Goal: Task Accomplishment & Management: Complete application form

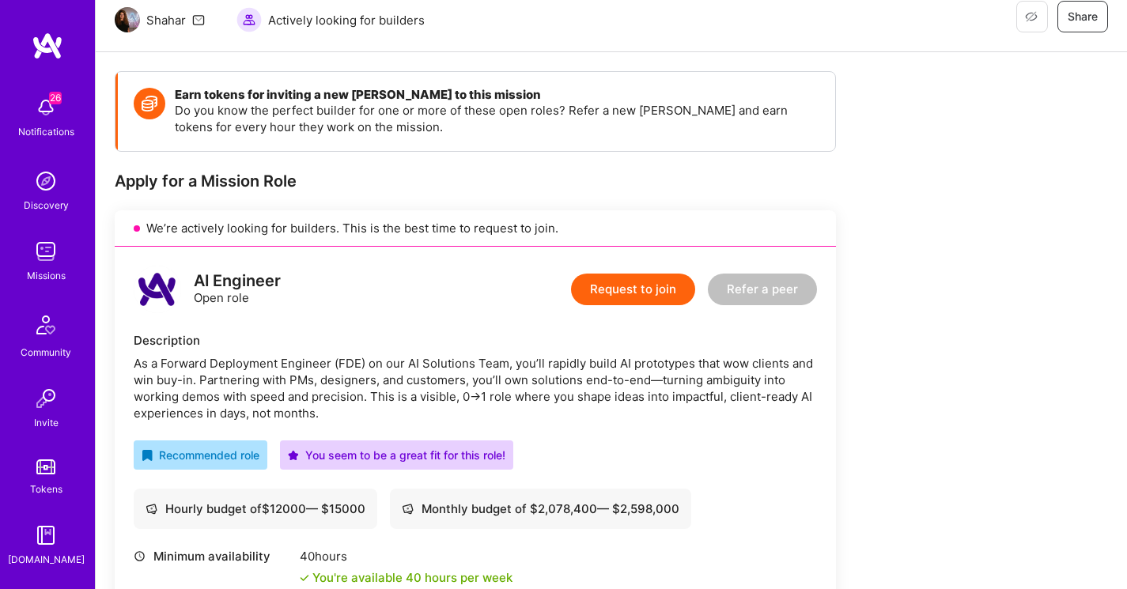
scroll to position [227, 0]
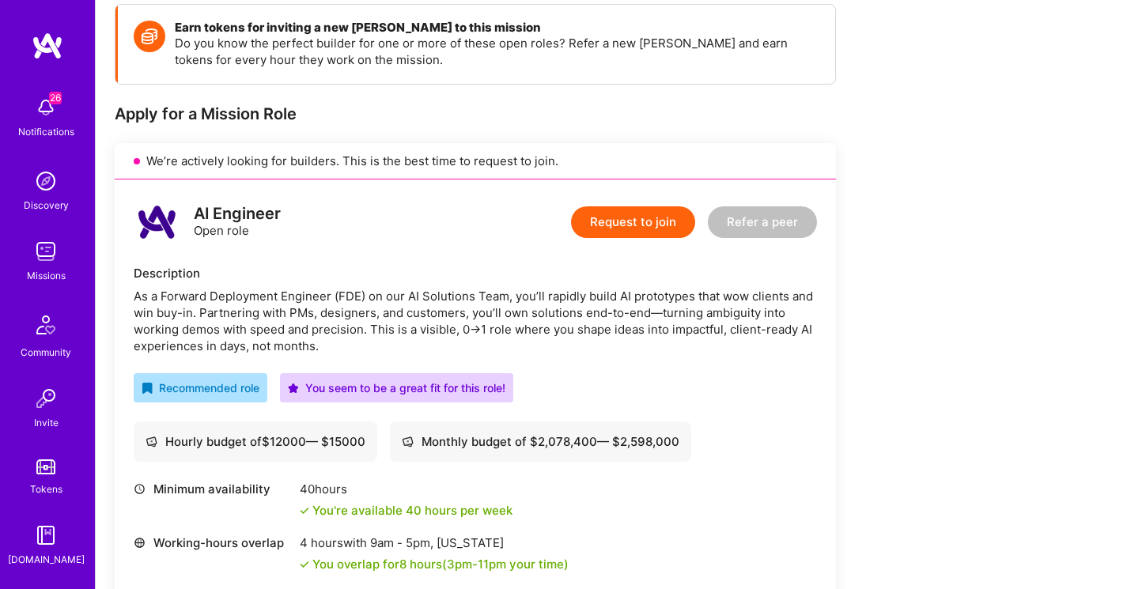
click at [642, 210] on button "Request to join" at bounding box center [633, 222] width 124 height 32
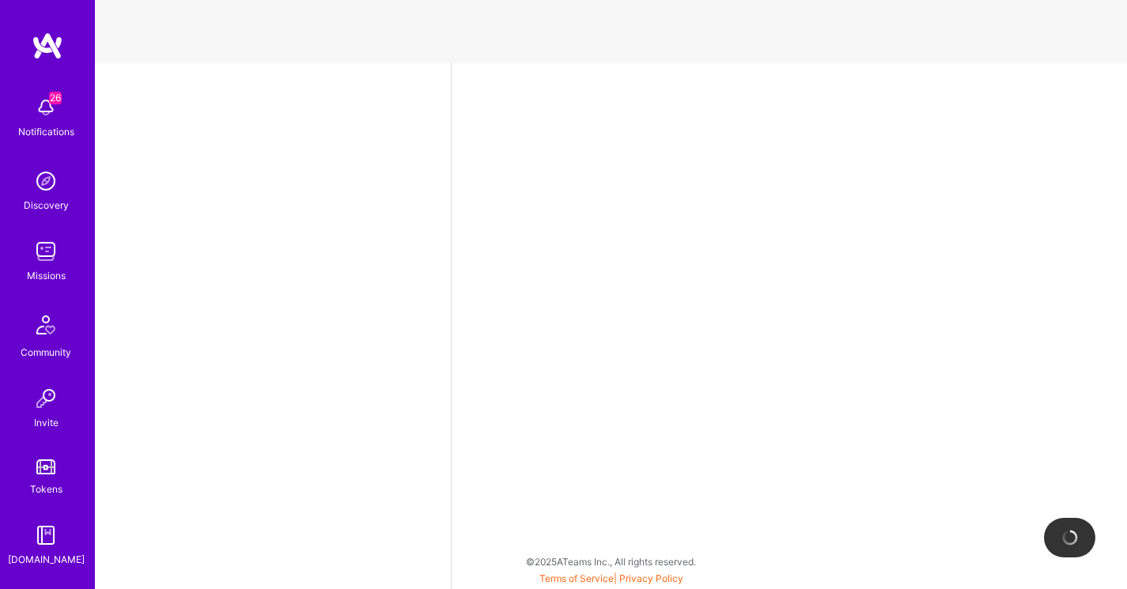
select select "NL"
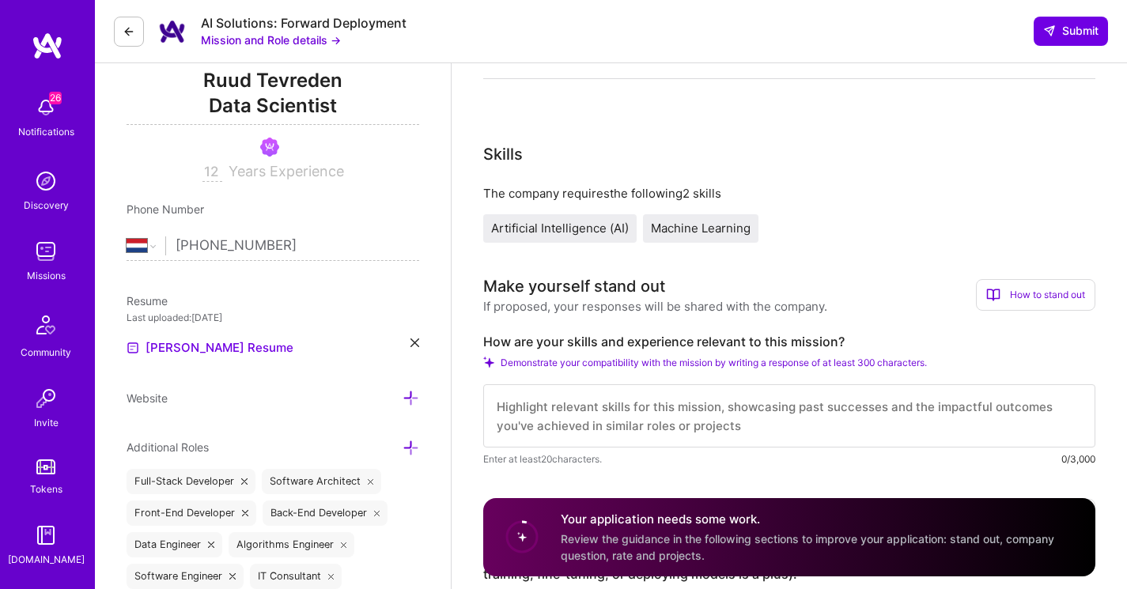
scroll to position [210, 0]
click at [543, 233] on span "Artificial Intelligence (AI)" at bounding box center [560, 227] width 138 height 15
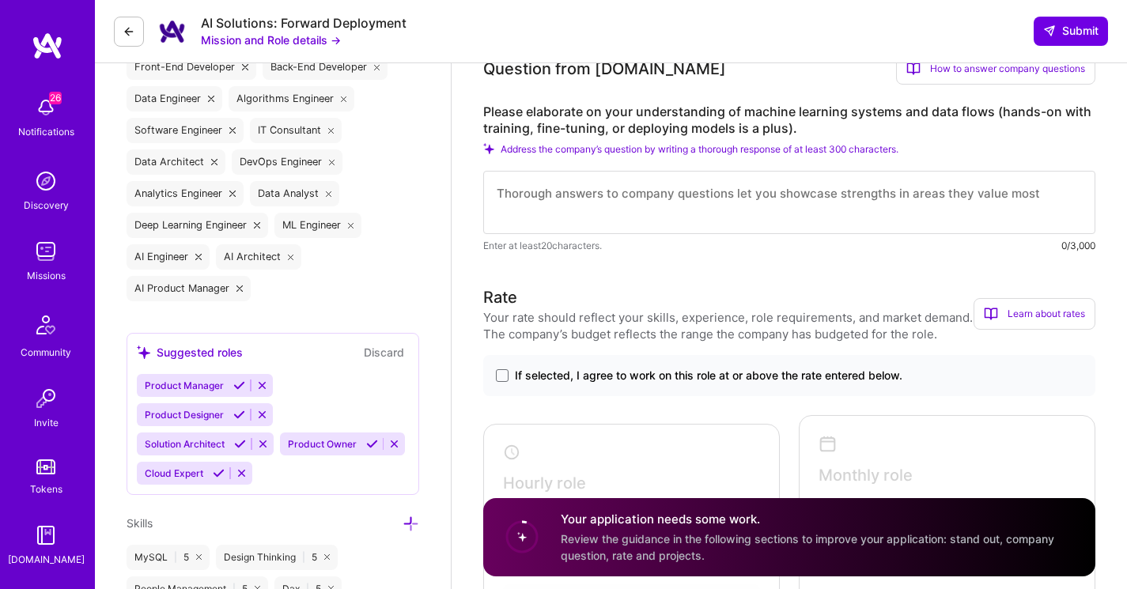
scroll to position [573, 0]
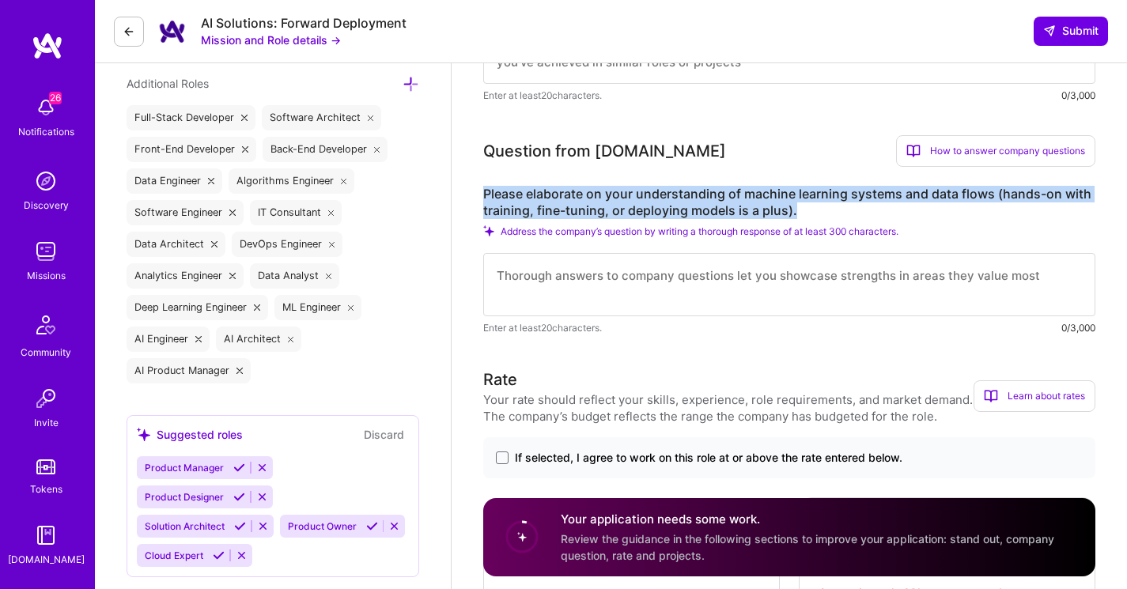
drag, startPoint x: 796, startPoint y: 214, endPoint x: 467, endPoint y: 191, distance: 330.6
copy label "Please elaborate on your understanding of machine learning systems and data flo…"
click at [800, 206] on label "Please elaborate on your understanding of machine learning systems and data flo…" at bounding box center [789, 202] width 612 height 33
drag, startPoint x: 796, startPoint y: 207, endPoint x: 480, endPoint y: 183, distance: 316.5
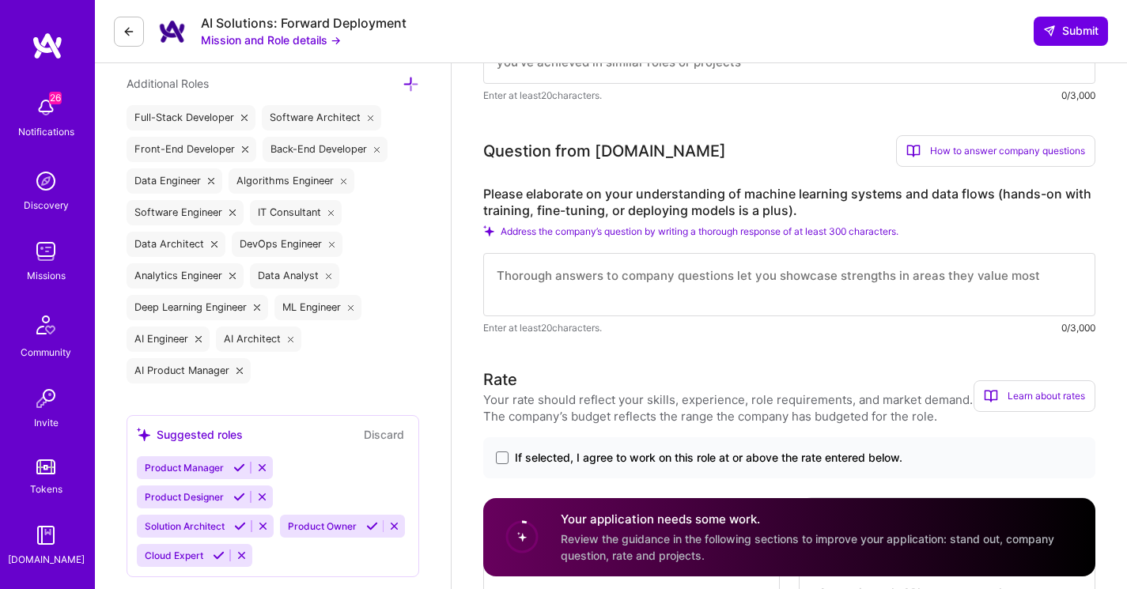
click at [617, 278] on textarea at bounding box center [789, 284] width 612 height 63
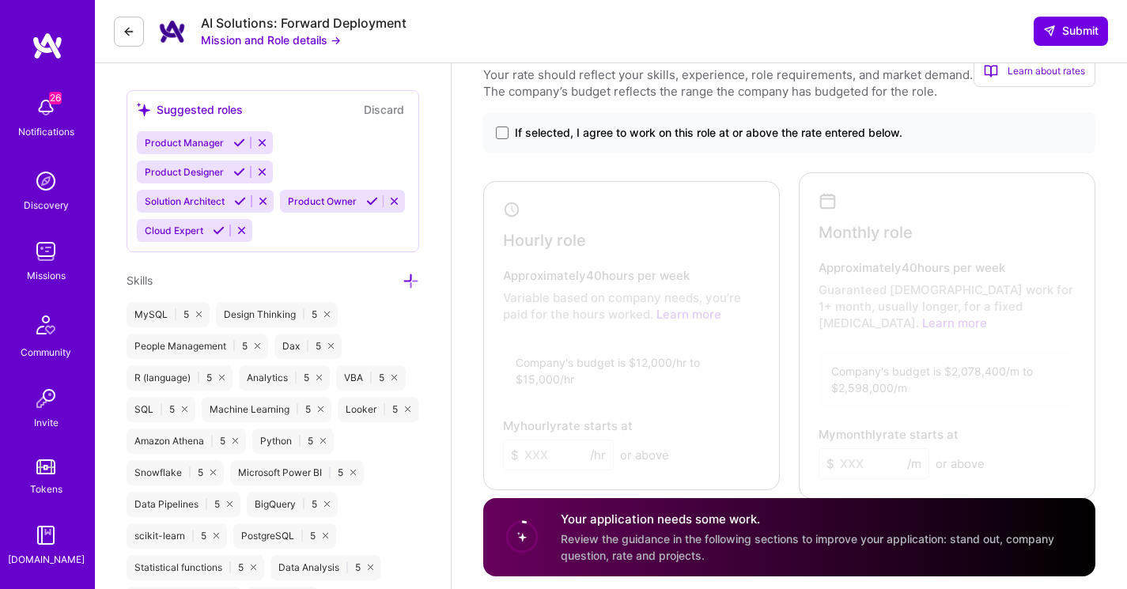
scroll to position [920, 0]
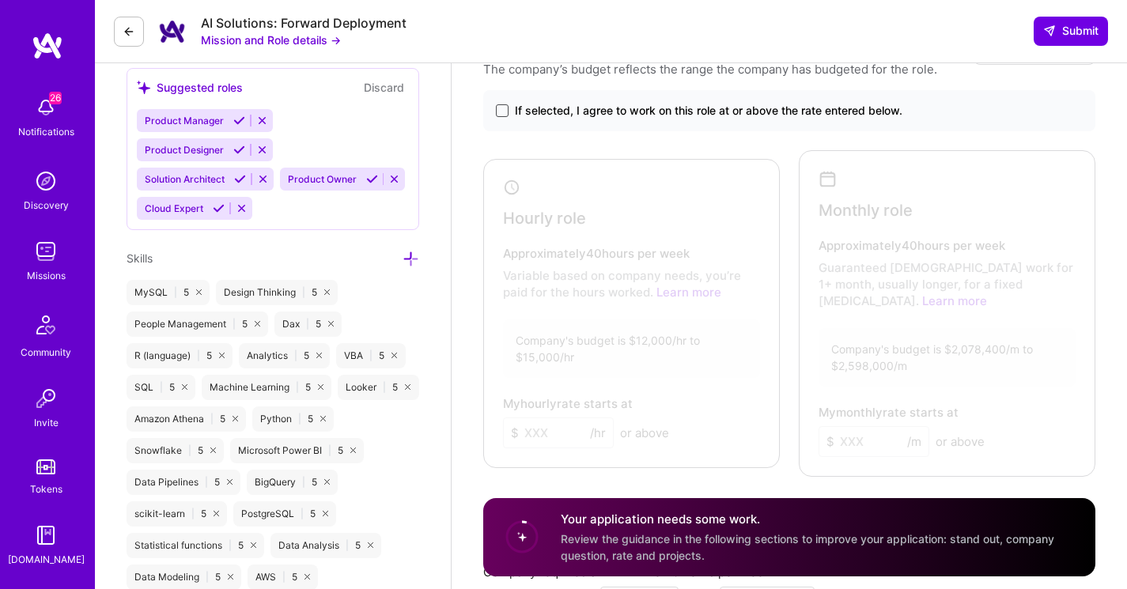
click at [499, 113] on span at bounding box center [502, 110] width 13 height 13
click at [0, 0] on input "If selected, I agree to work on this role at or above the rate entered below." at bounding box center [0, 0] width 0 height 0
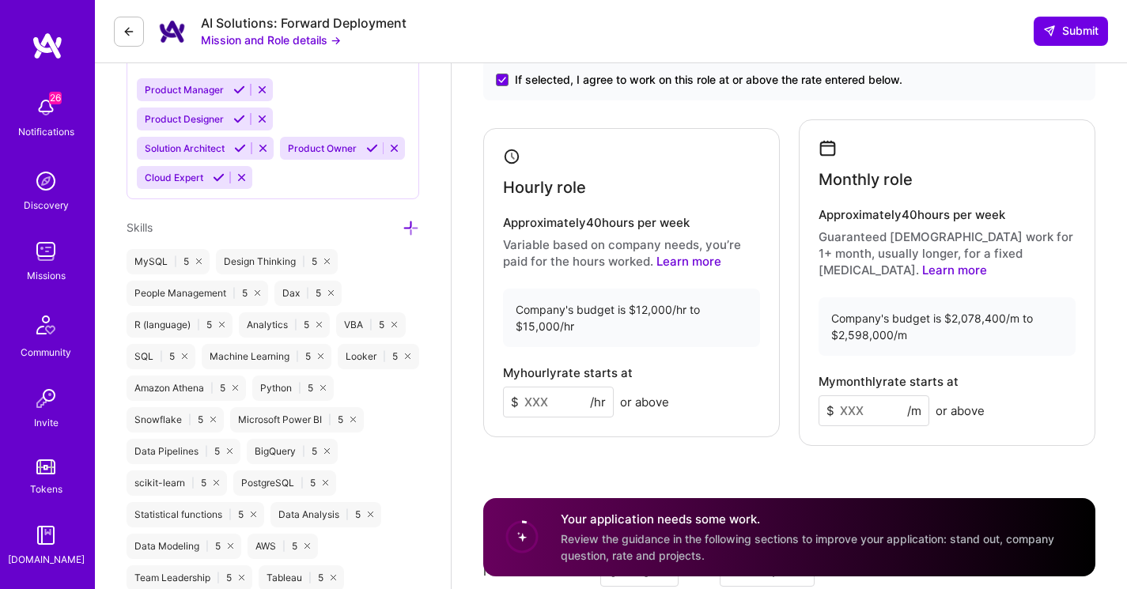
scroll to position [954, 0]
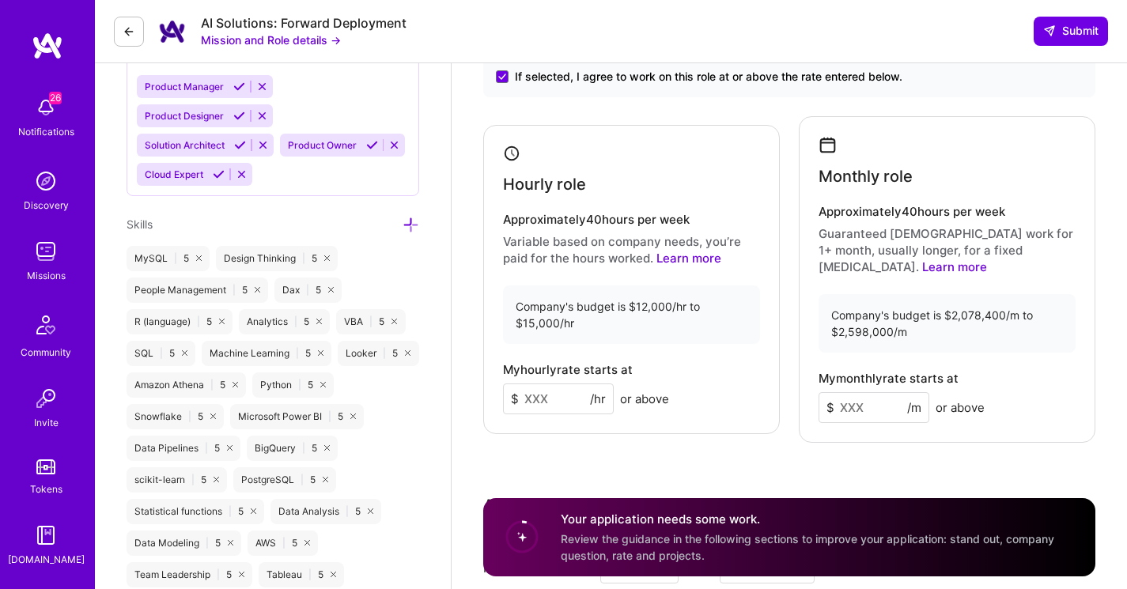
click at [547, 404] on input at bounding box center [558, 399] width 111 height 31
type input "135"
click at [572, 459] on div "Rate Your rate should reflect your skills, experience, role requirements, and m…" at bounding box center [789, 352] width 612 height 731
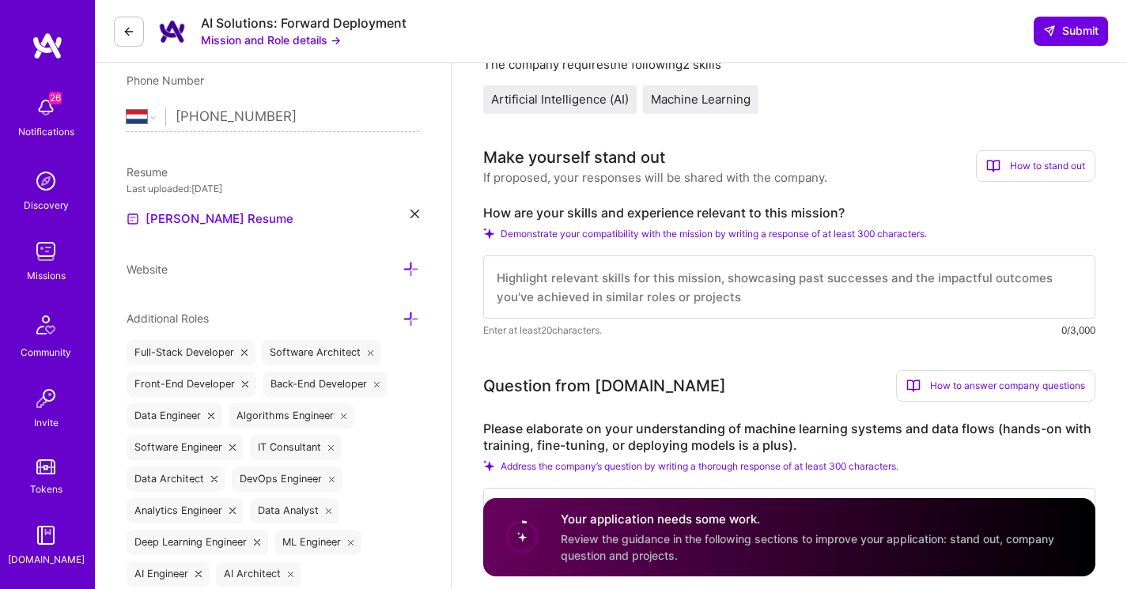
scroll to position [333, 0]
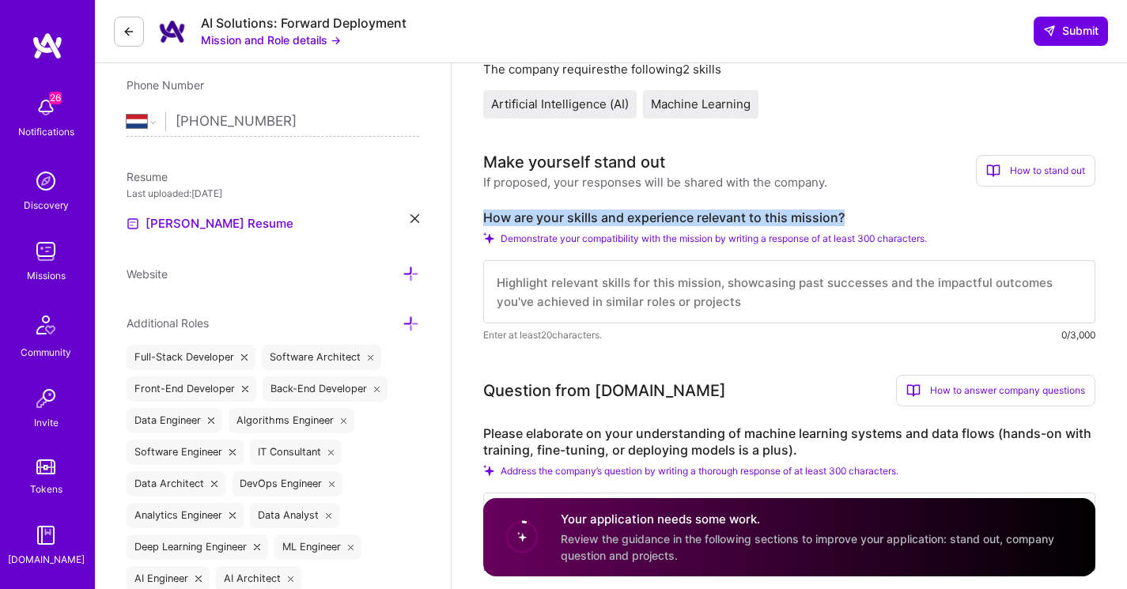
drag, startPoint x: 849, startPoint y: 217, endPoint x: 480, endPoint y: 218, distance: 368.6
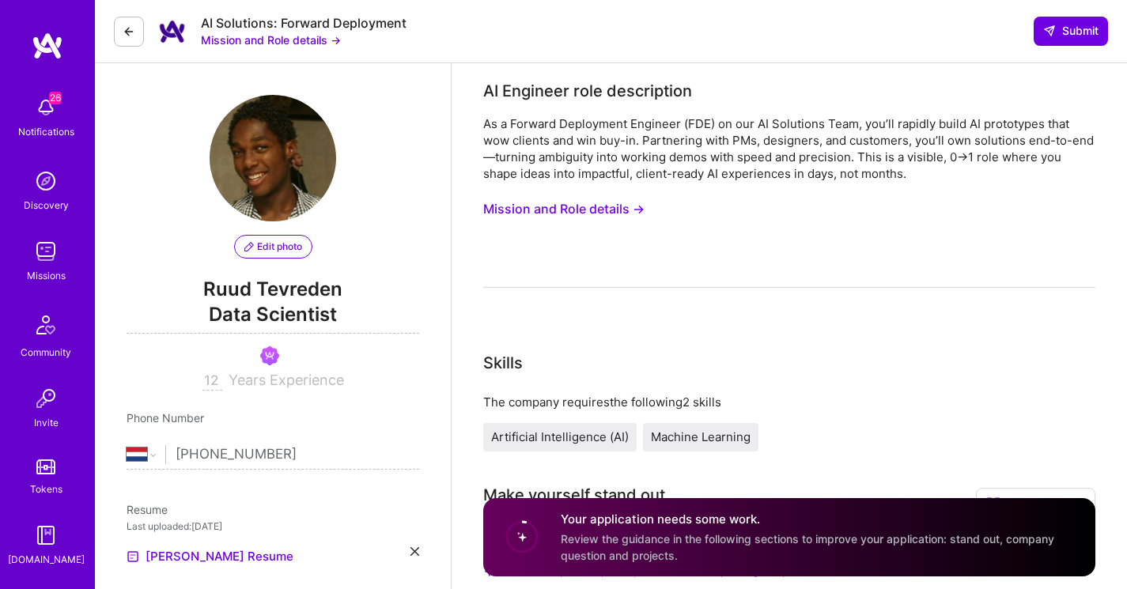
scroll to position [0, 0]
click at [603, 202] on button "Mission and Role details →" at bounding box center [563, 209] width 161 height 29
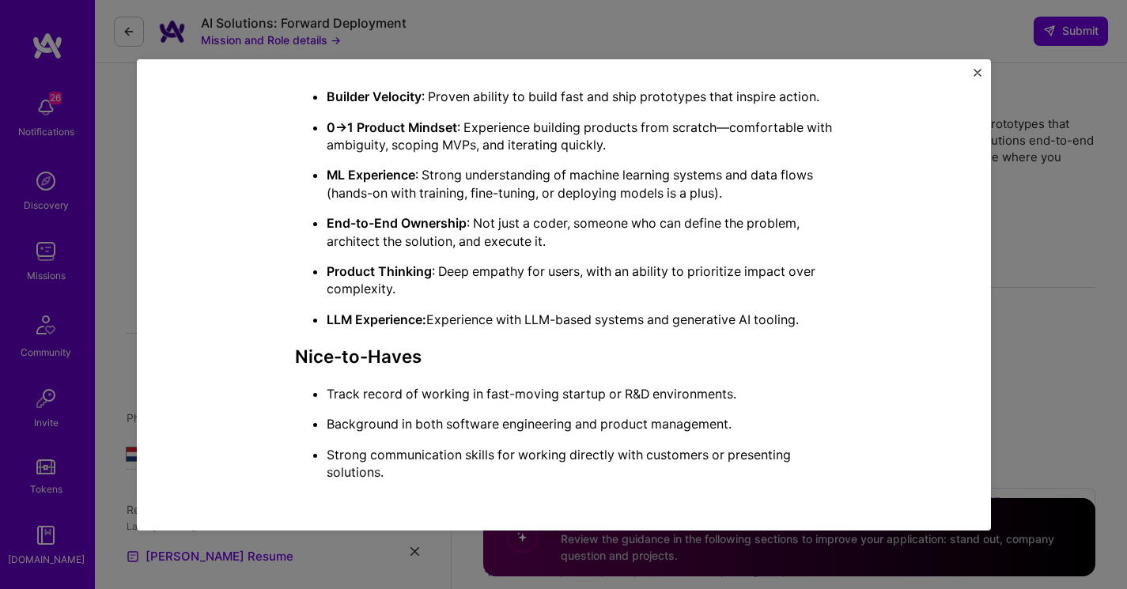
scroll to position [1031, 0]
click at [379, 480] on p "Strong communication skills for working directly with customers or presenting s…" at bounding box center [580, 464] width 506 height 36
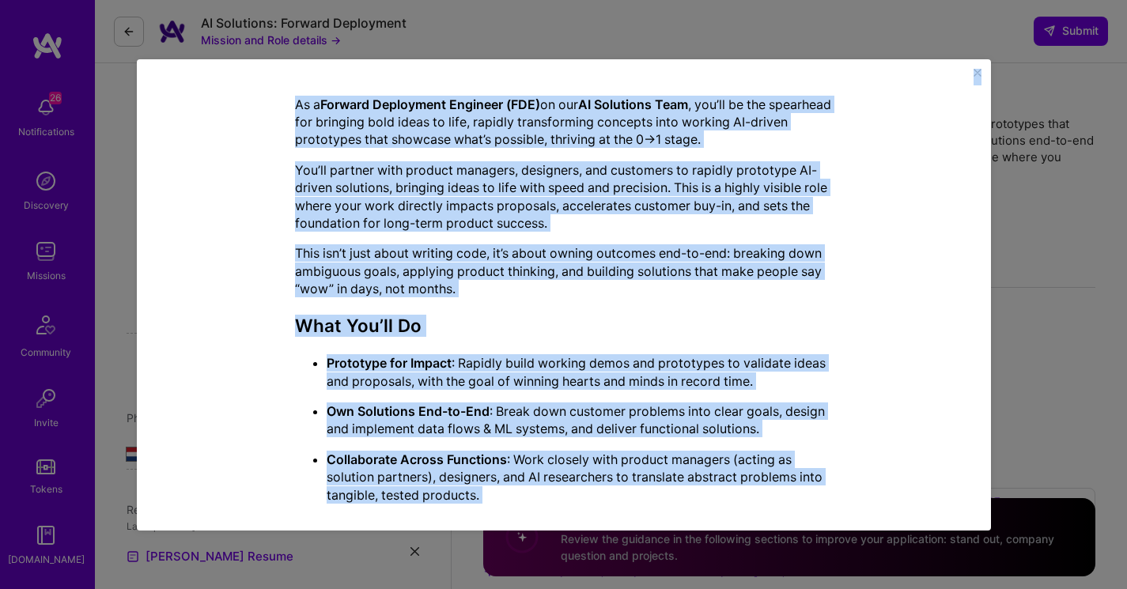
scroll to position [353, 0]
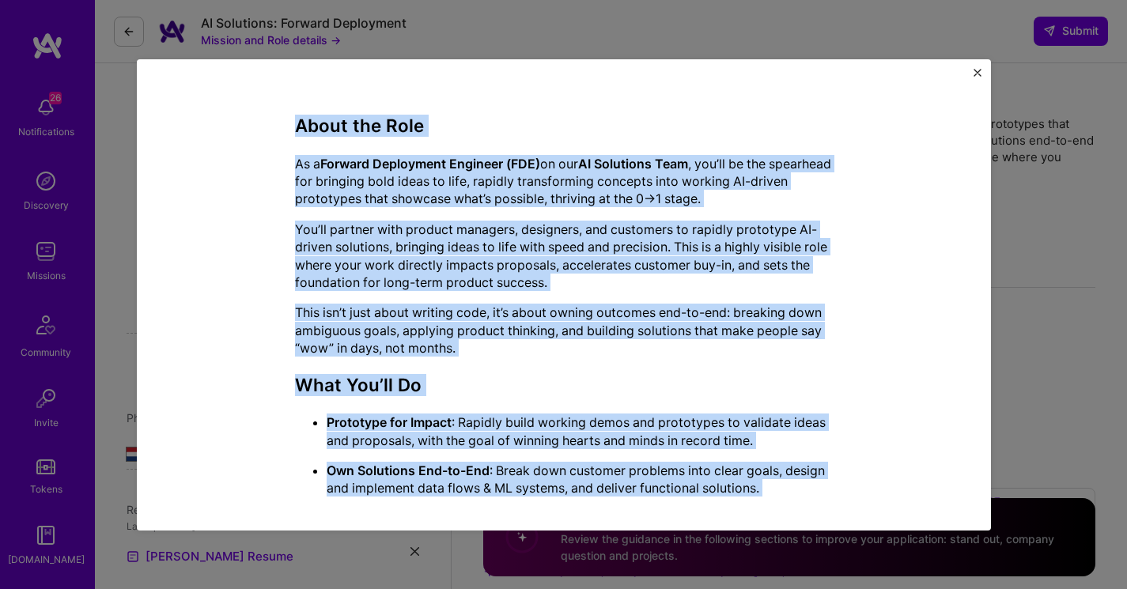
drag, startPoint x: 385, startPoint y: 476, endPoint x: 250, endPoint y: 125, distance: 376.3
click at [250, 125] on div "Mission Description and Role Details AI Engineer role description As a Forward …" at bounding box center [563, 457] width 781 height 1428
copy div "Lorem ips Dolo Si a Consect Adipiscing Elitsedd (EIU) te inc UT Laboreetd Magn …"
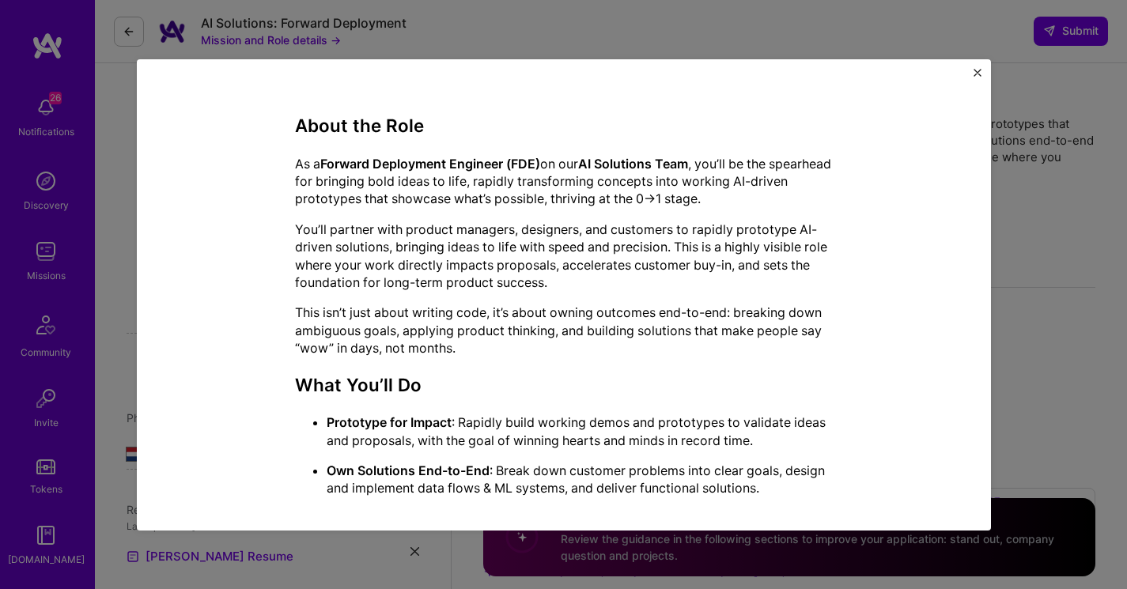
click at [983, 73] on div "Mission Description and Role Details AI Engineer role description As a Forward …" at bounding box center [564, 294] width 854 height 471
click at [978, 66] on div "Mission Description and Role Details AI Engineer role description As a Forward …" at bounding box center [564, 294] width 854 height 471
click at [978, 73] on img "Close" at bounding box center [978, 73] width 8 height 8
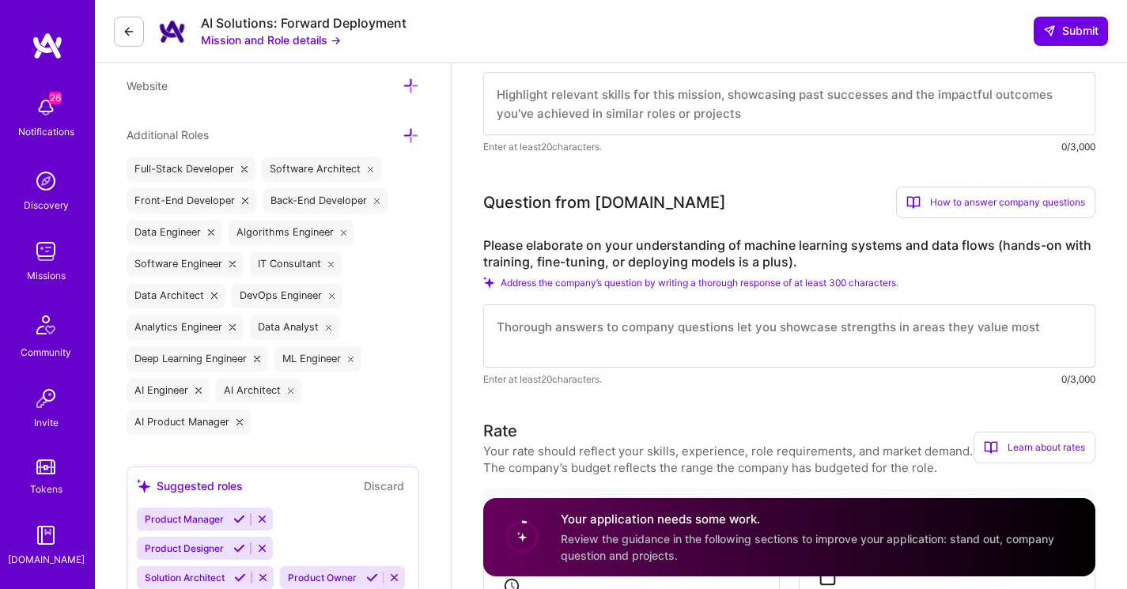
scroll to position [476, 0]
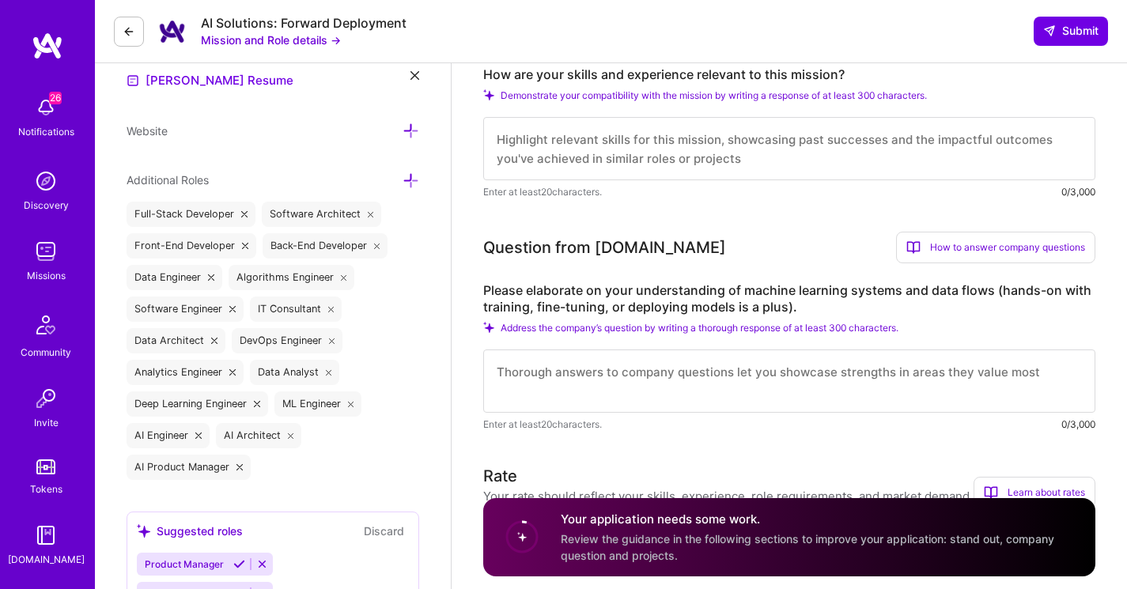
click at [608, 163] on textarea at bounding box center [789, 148] width 612 height 63
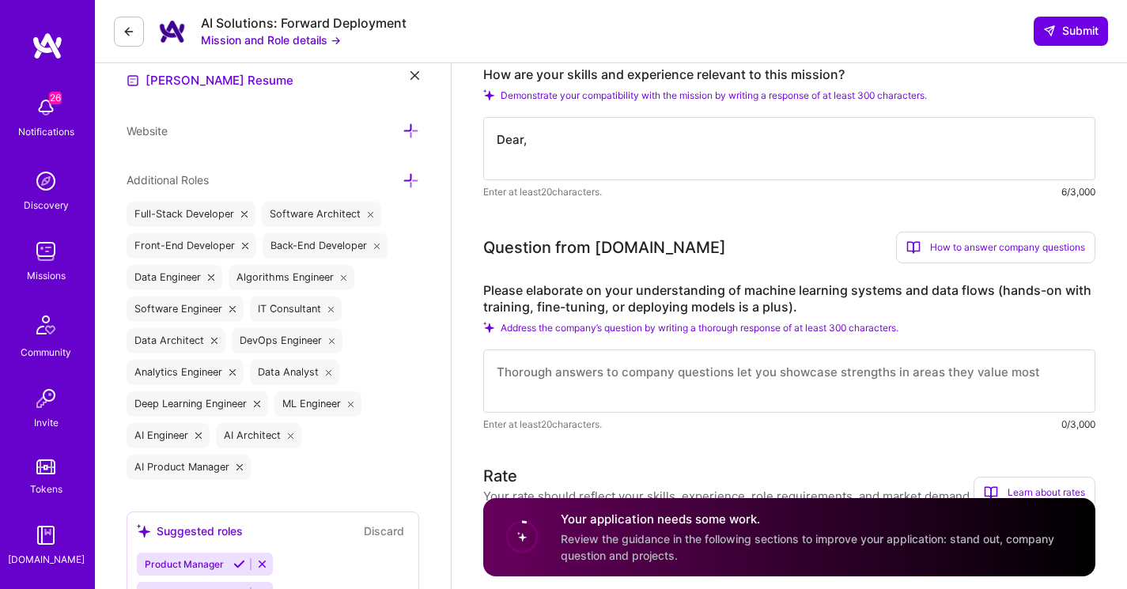
paste textarea "L ip dolorsi am conse adi eli Seddoei Temporinci Utlabore etdo ma aliq EN Admin…"
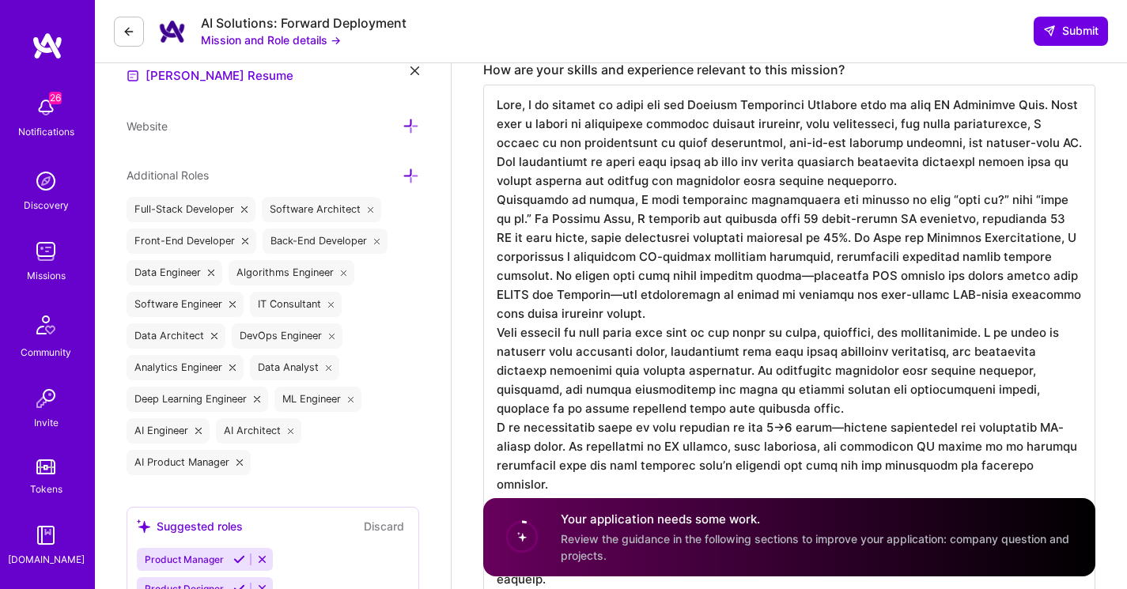
scroll to position [1, 0]
click at [530, 108] on textarea at bounding box center [789, 344] width 612 height 519
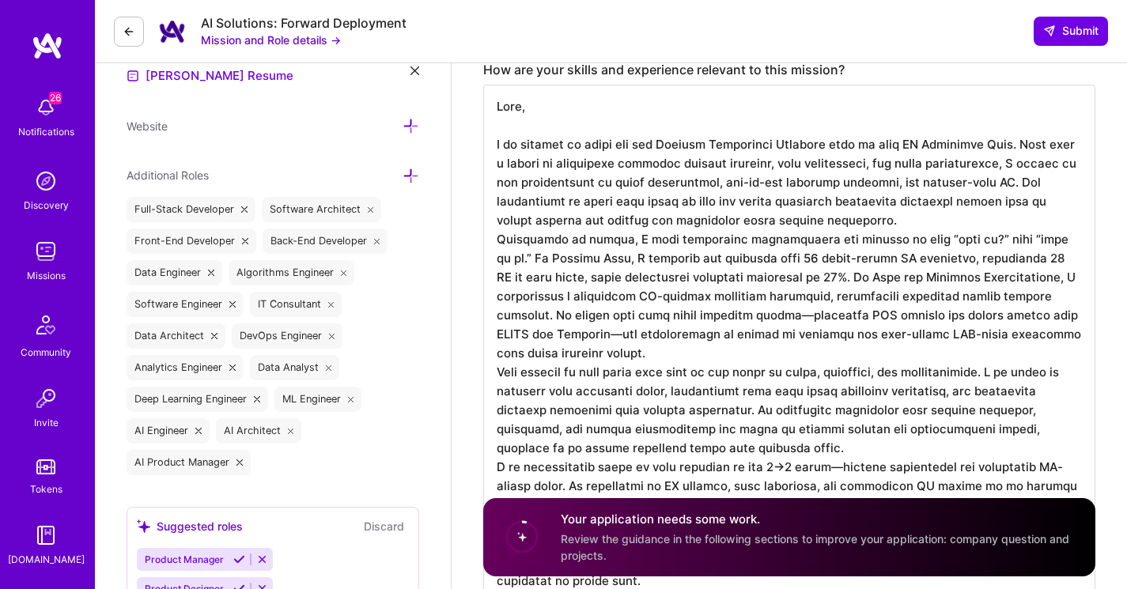
click at [839, 223] on textarea at bounding box center [789, 363] width 612 height 557
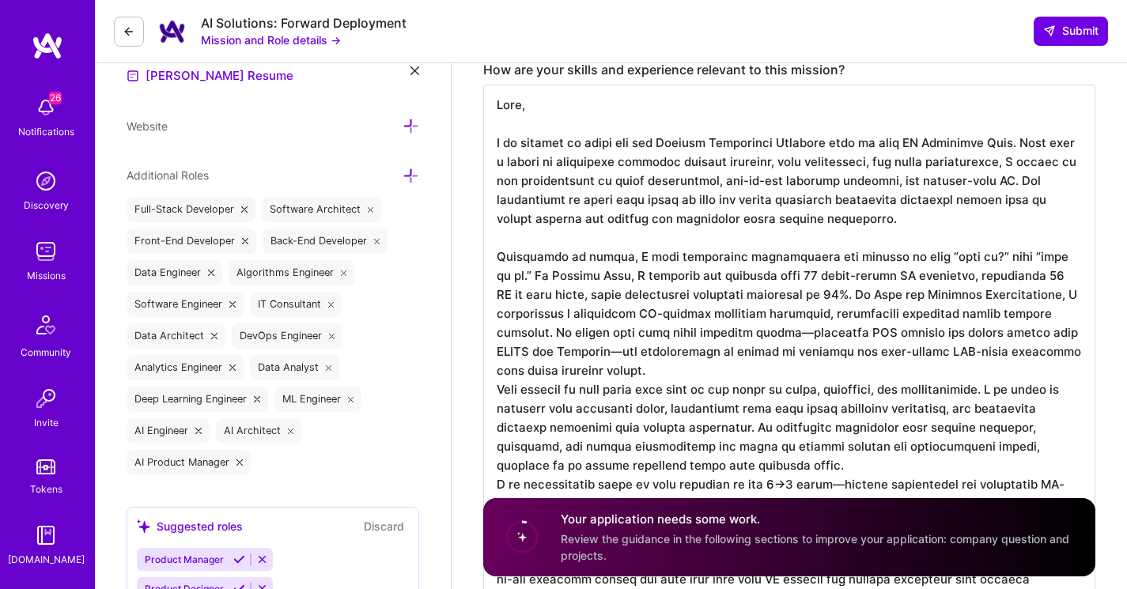
scroll to position [2, 0]
click at [801, 443] on textarea at bounding box center [789, 373] width 612 height 576
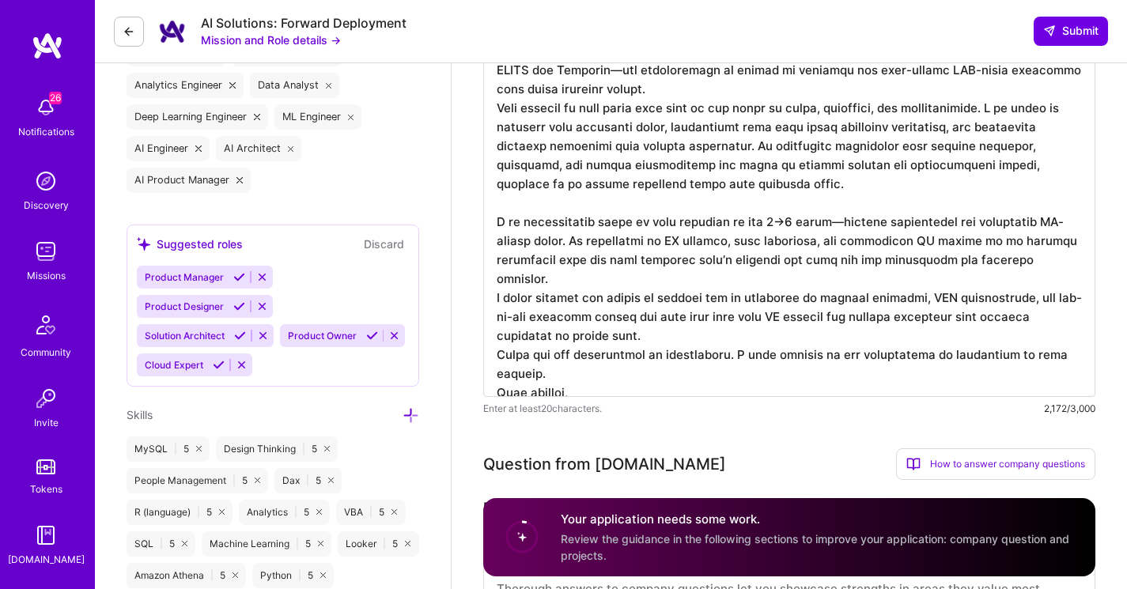
scroll to position [764, 0]
click at [675, 305] on textarea at bounding box center [789, 98] width 612 height 595
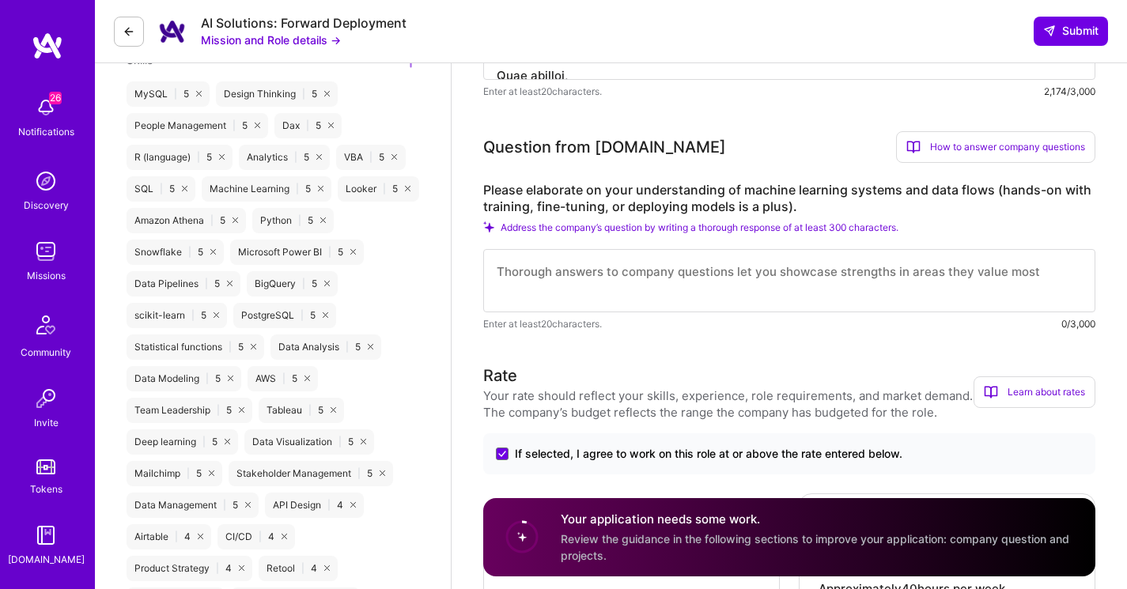
scroll to position [1122, 0]
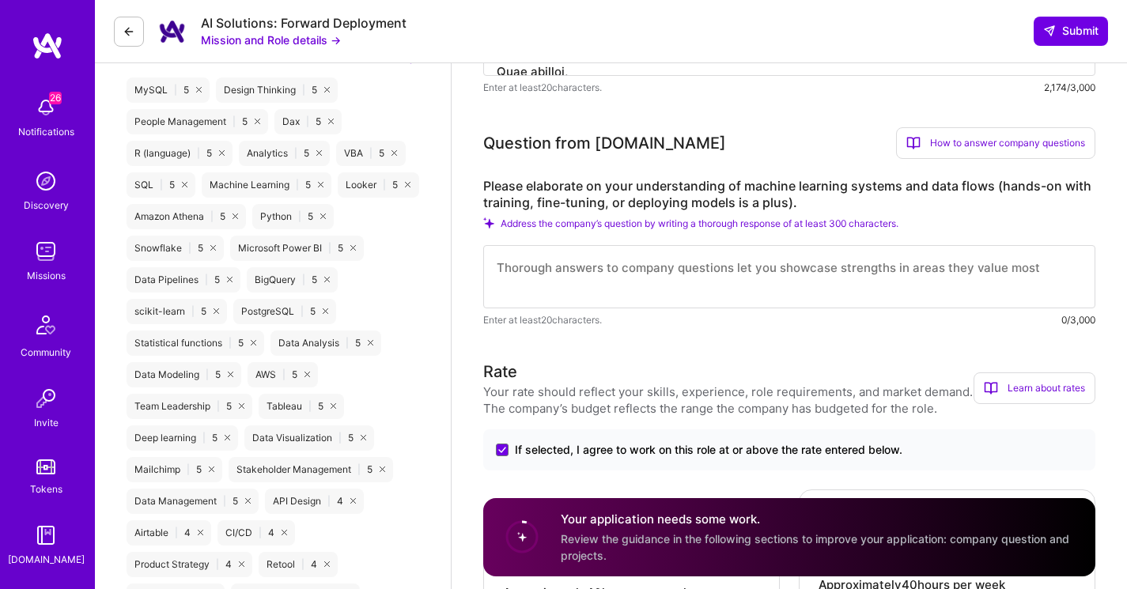
type textarea "Lore, I do sitamet co adipi eli sed Doeiusm Temporinci Utlabore etdo ma aliq EN…"
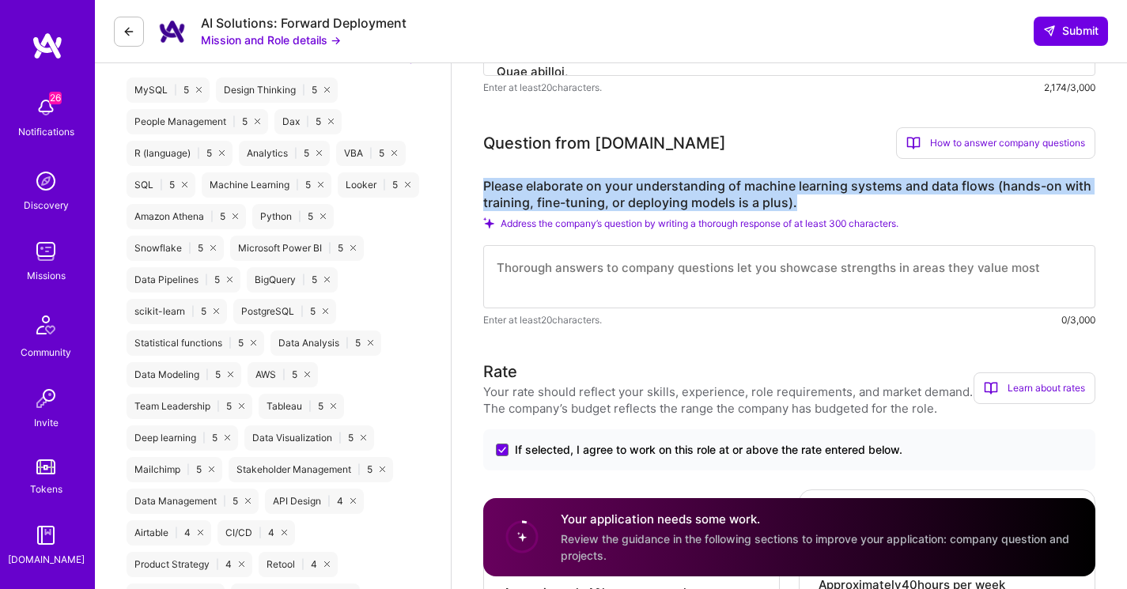
drag, startPoint x: 804, startPoint y: 201, endPoint x: 480, endPoint y: 188, distance: 323.7
copy label "Please elaborate on your understanding of machine learning systems and data flo…"
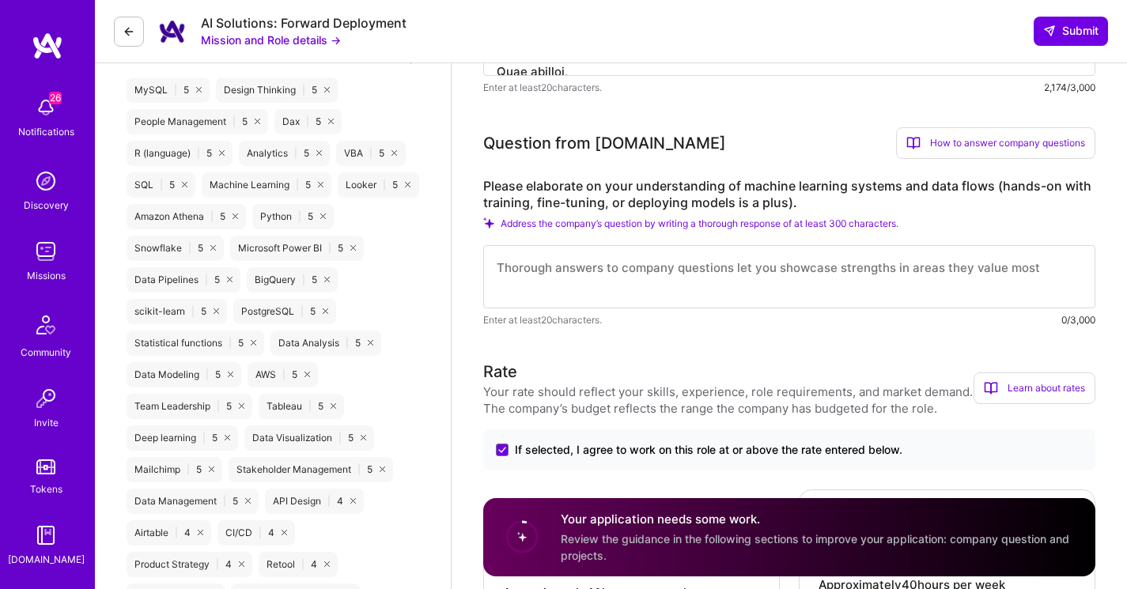
click at [618, 279] on textarea at bounding box center [789, 276] width 612 height 63
paste textarea "The Challenge: CanalDigitaal faced a significant threat to its market dominance…"
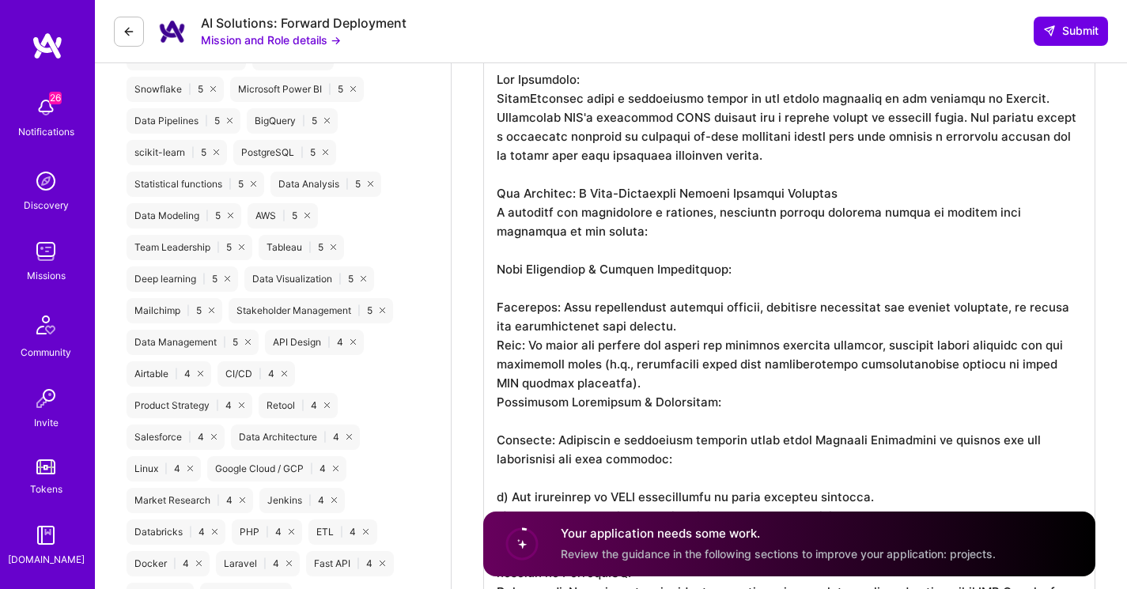
scroll to position [1282, 0]
click at [525, 293] on textarea at bounding box center [789, 535] width 612 height 955
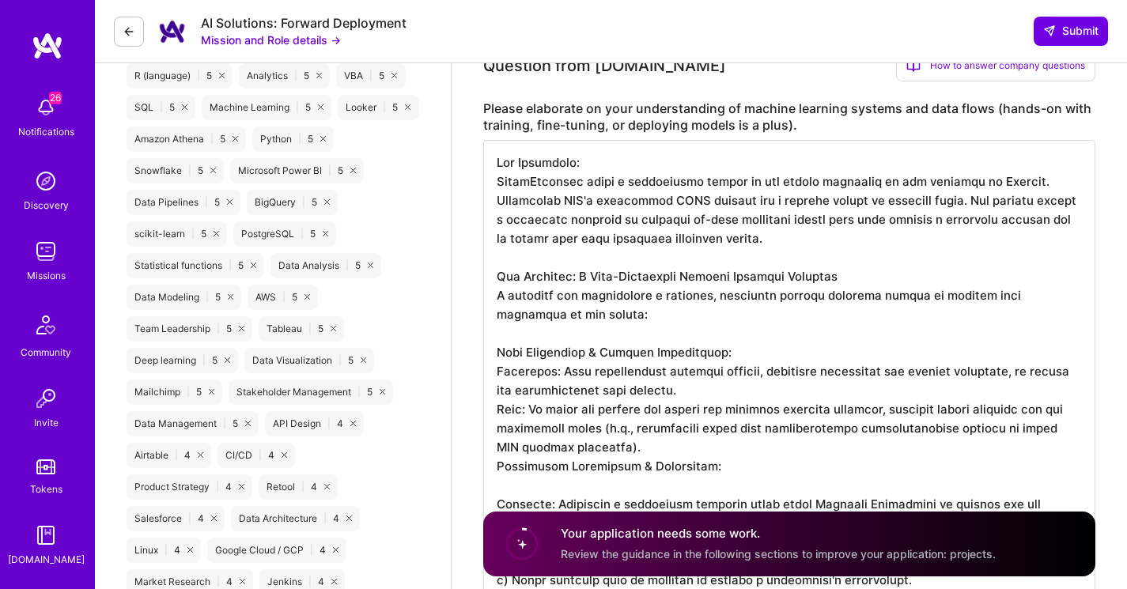
scroll to position [1173, 0]
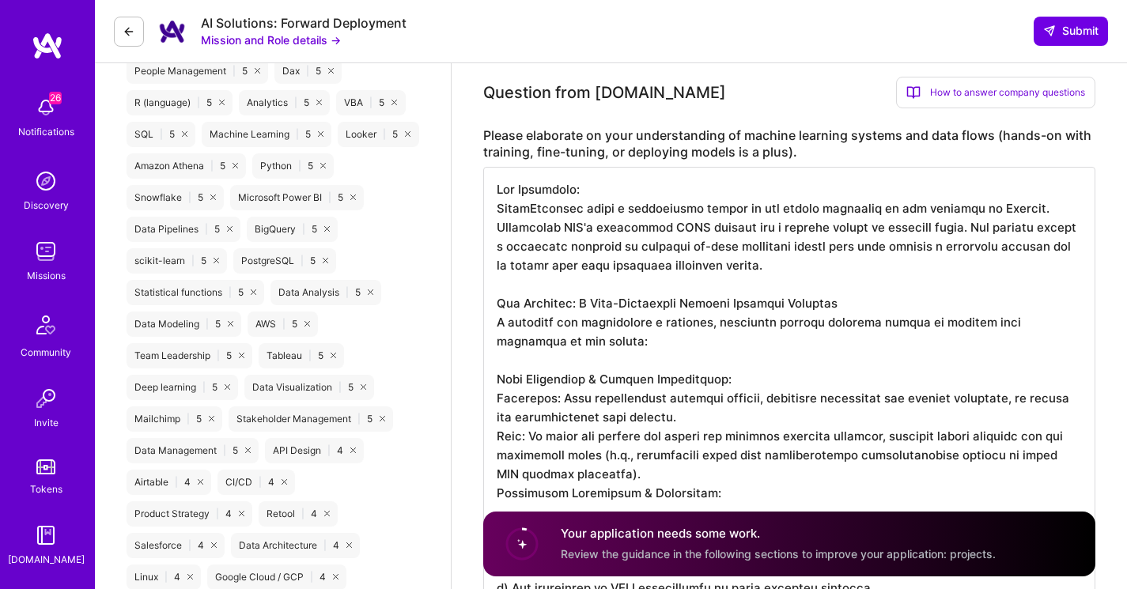
drag, startPoint x: 873, startPoint y: 417, endPoint x: 486, endPoint y: 192, distance: 448.0
paste textarea
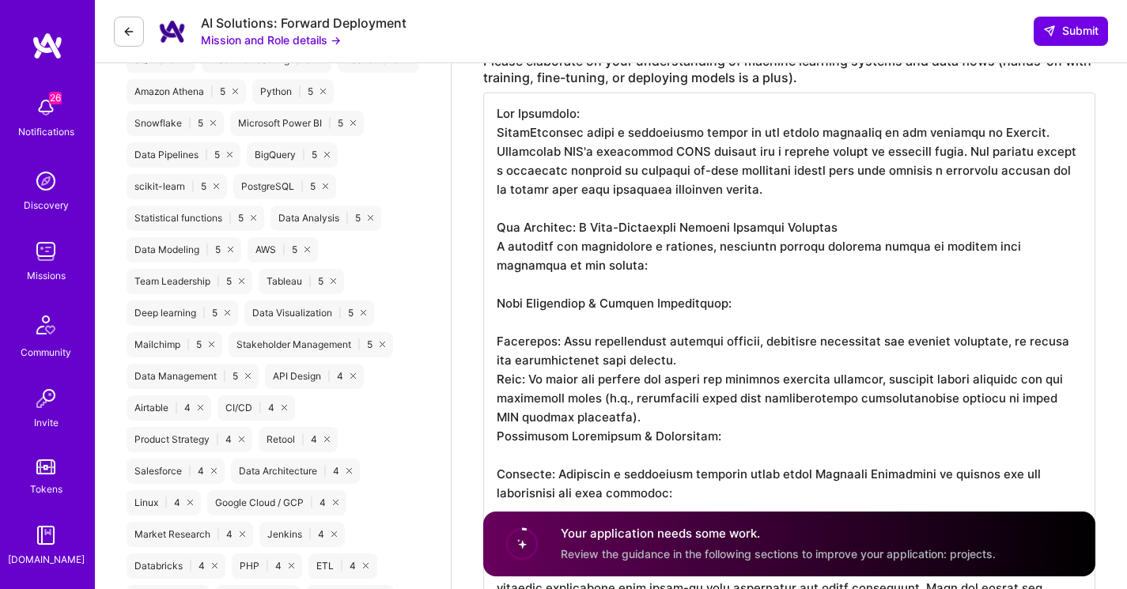
scroll to position [1250, 0]
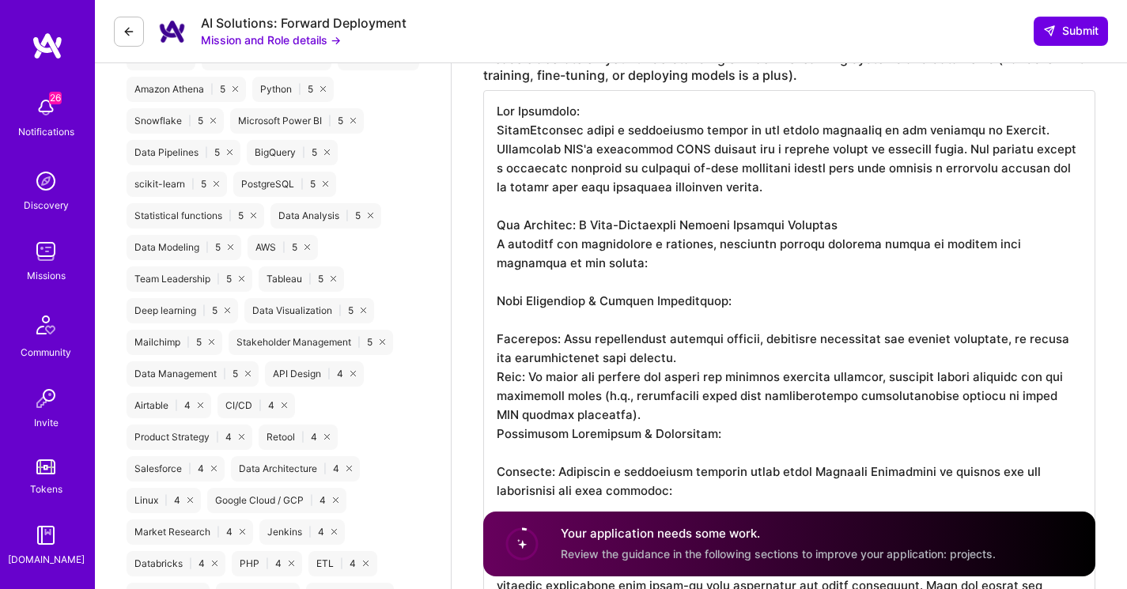
click at [497, 334] on textarea at bounding box center [789, 567] width 612 height 955
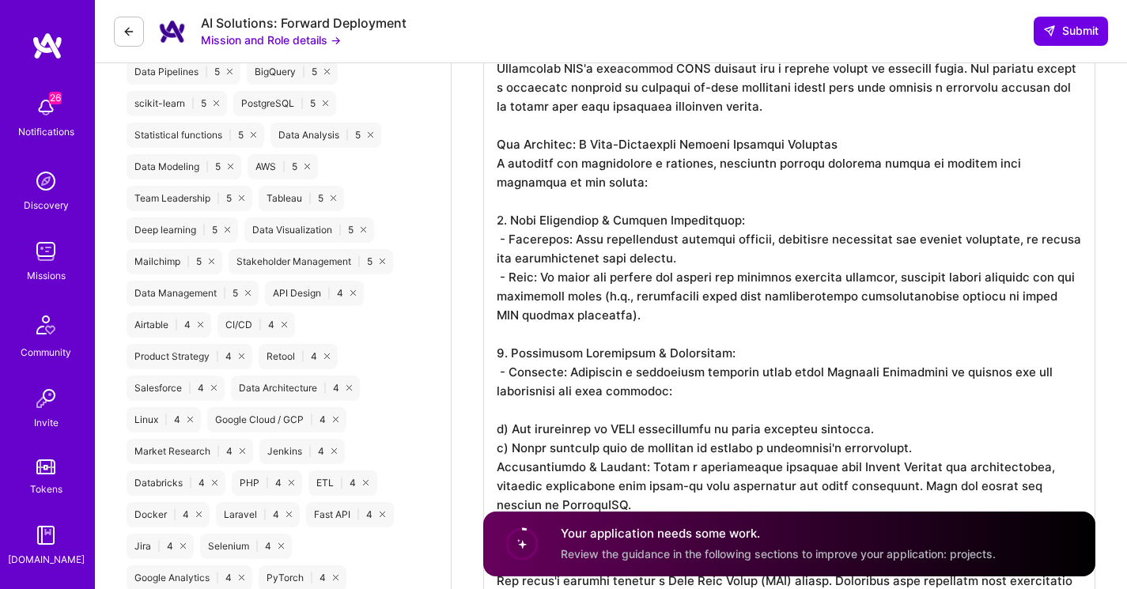
scroll to position [1339, 0]
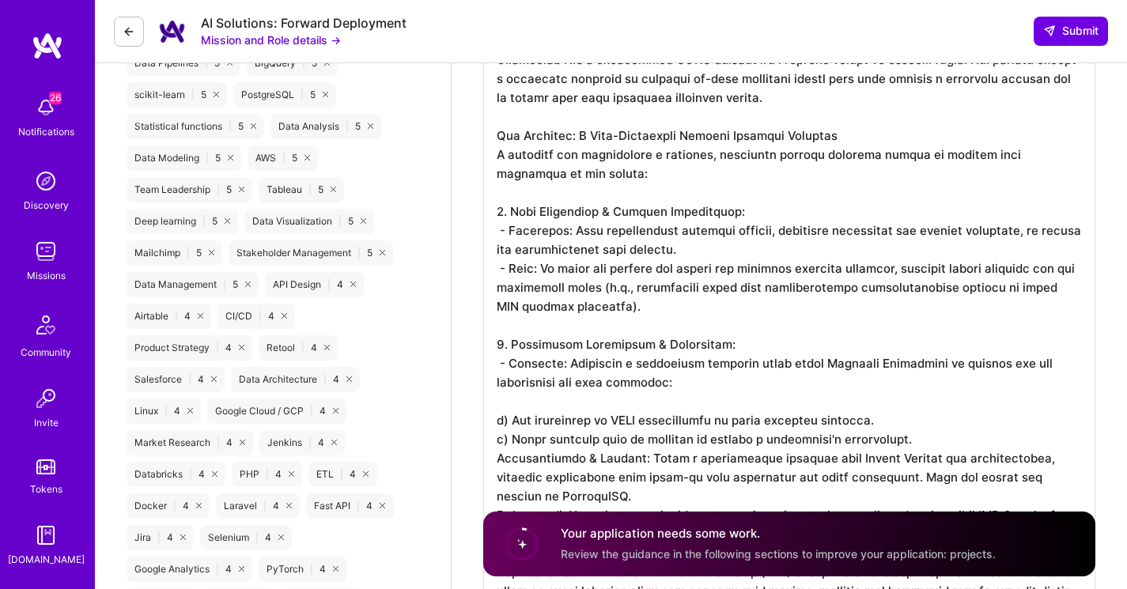
click at [498, 417] on textarea at bounding box center [789, 469] width 612 height 936
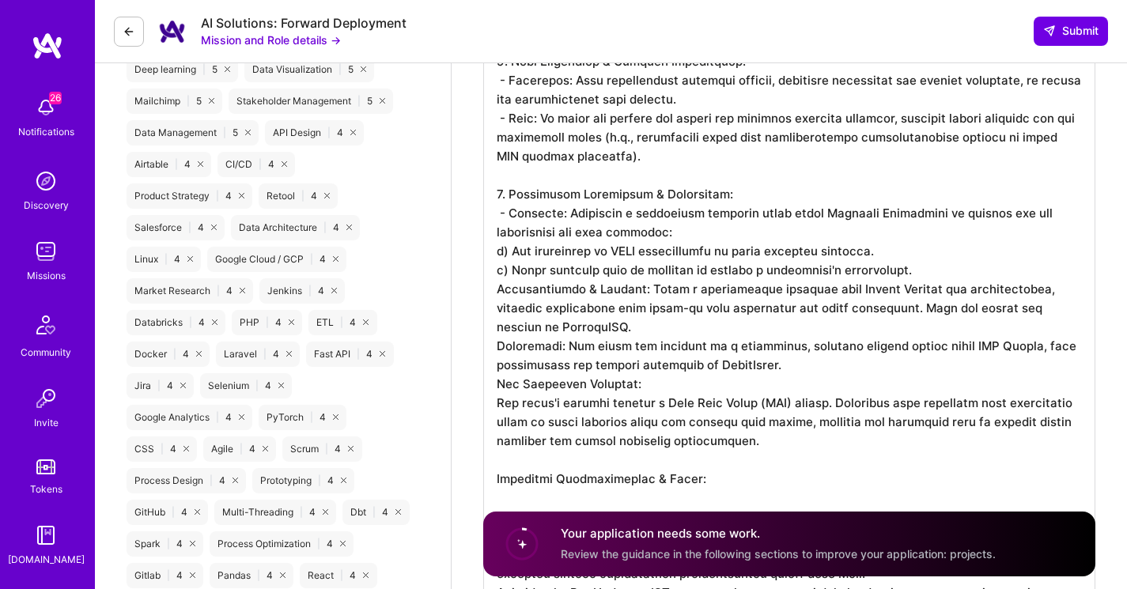
scroll to position [1428, 0]
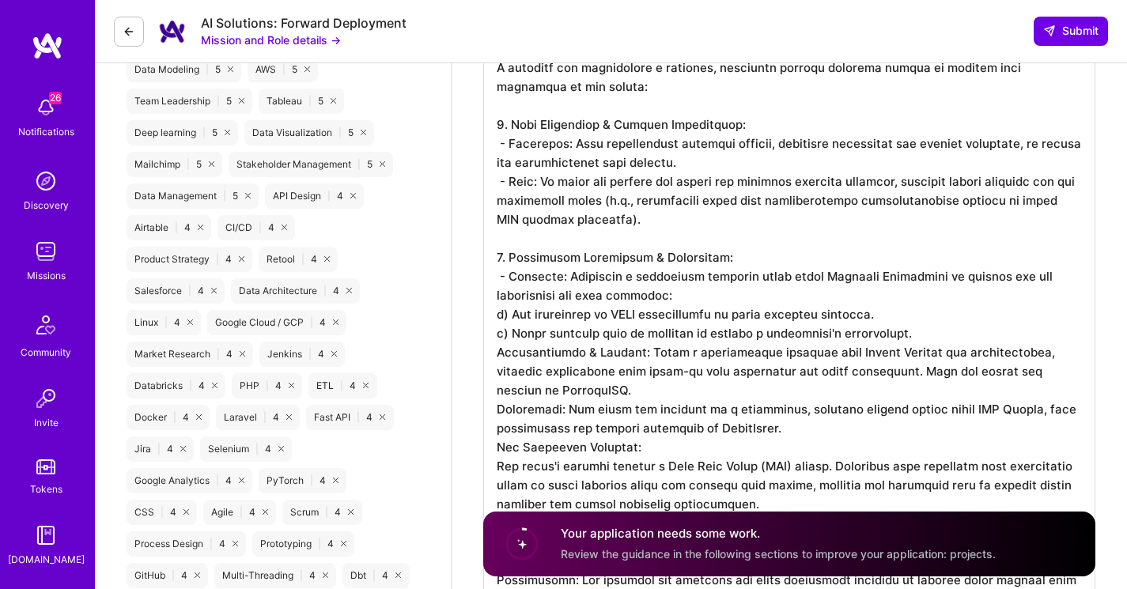
click at [498, 312] on textarea at bounding box center [789, 370] width 612 height 917
click at [494, 332] on textarea at bounding box center [789, 370] width 612 height 917
click at [494, 353] on textarea at bounding box center [789, 370] width 612 height 917
click at [494, 407] on textarea at bounding box center [789, 370] width 612 height 917
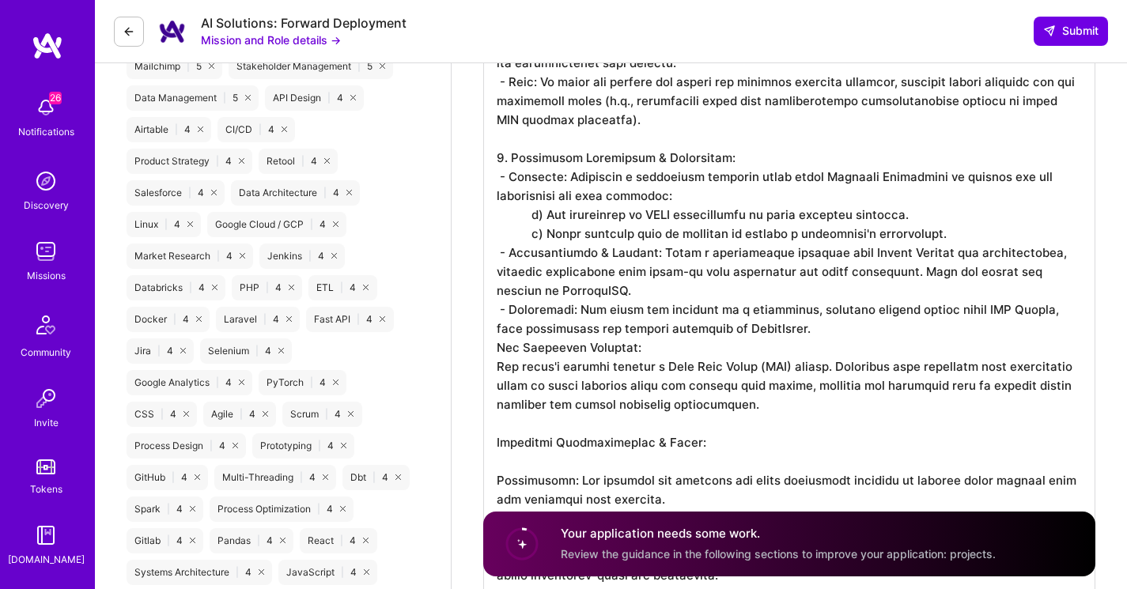
scroll to position [1564, 0]
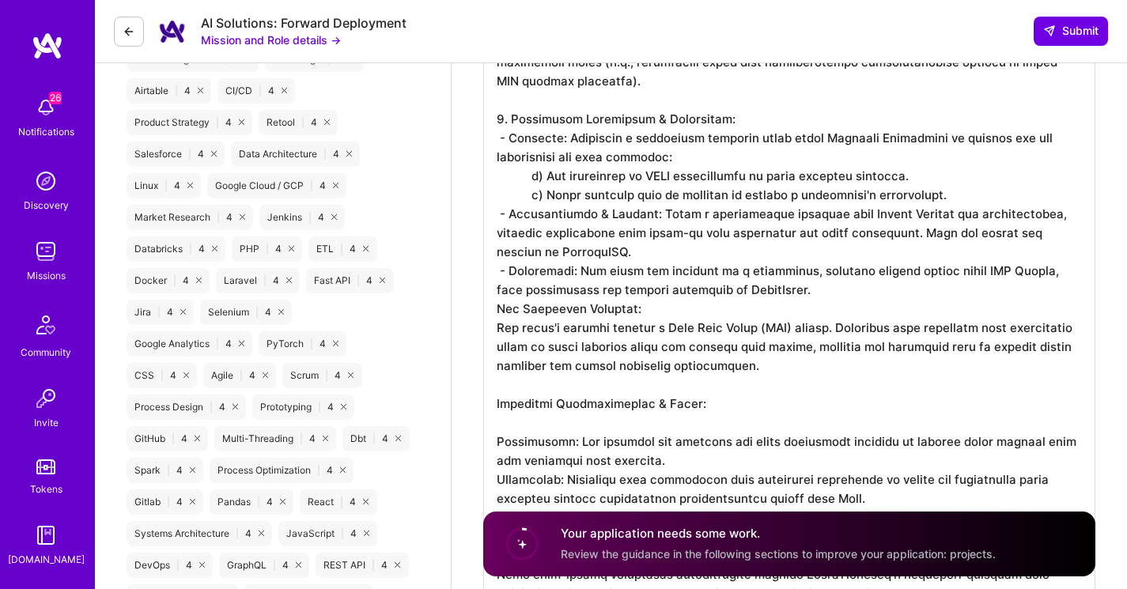
click at [499, 313] on textarea at bounding box center [789, 233] width 612 height 917
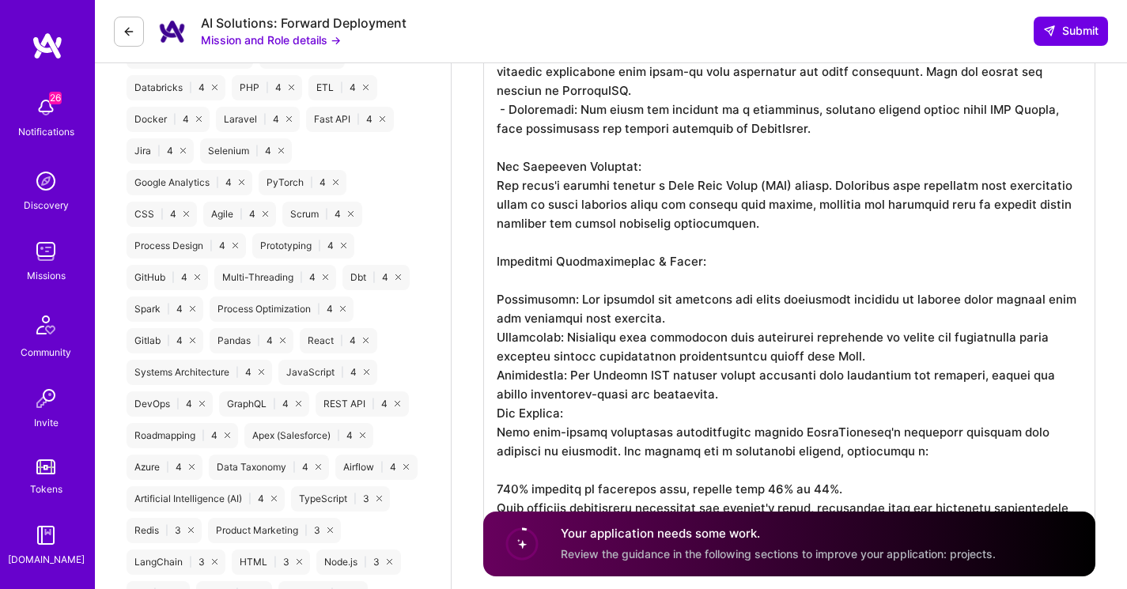
scroll to position [1739, 0]
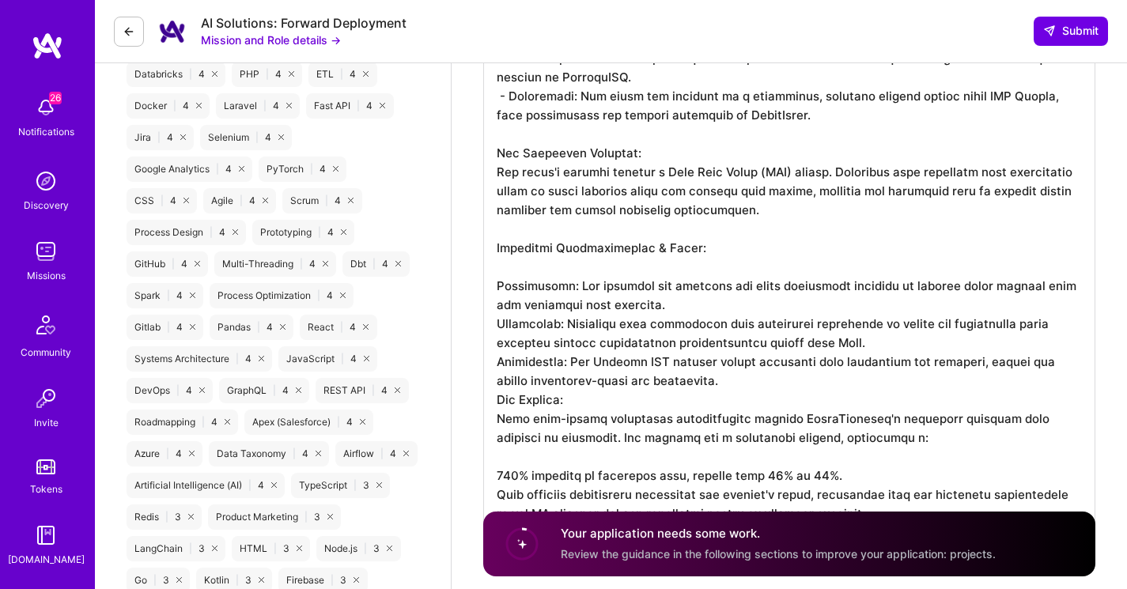
click at [559, 280] on textarea at bounding box center [789, 69] width 612 height 936
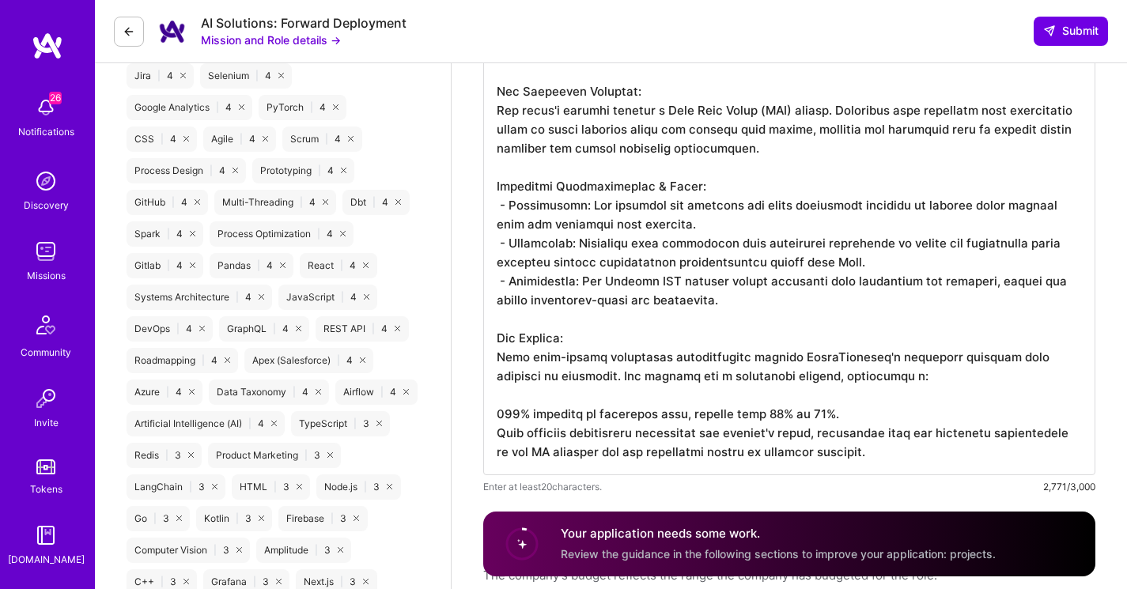
scroll to position [1801, 0]
click at [496, 414] on textarea at bounding box center [789, 7] width 612 height 936
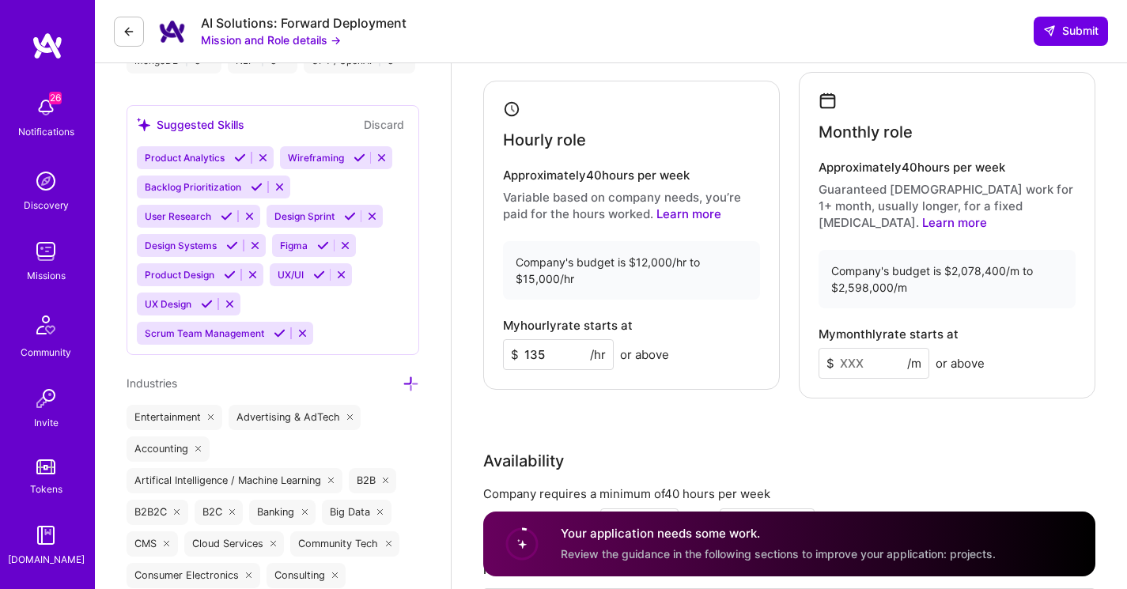
scroll to position [2389, 0]
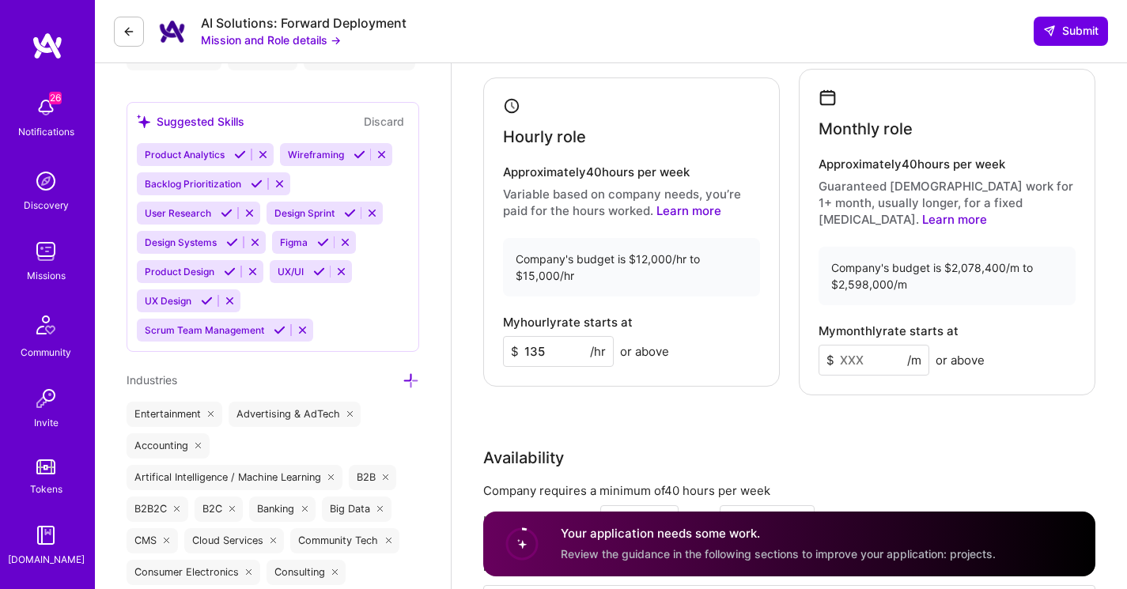
type textarea "The Challenge: CanalDigitaal faced a significant threat to its market dominance…"
drag, startPoint x: 552, startPoint y: 350, endPoint x: 484, endPoint y: 350, distance: 68.0
click at [484, 350] on div "Hourly role Approximately 40 hours per week Variable based on company needs, yo…" at bounding box center [631, 233] width 297 height 310
type input "140"
click at [859, 361] on input at bounding box center [874, 360] width 111 height 31
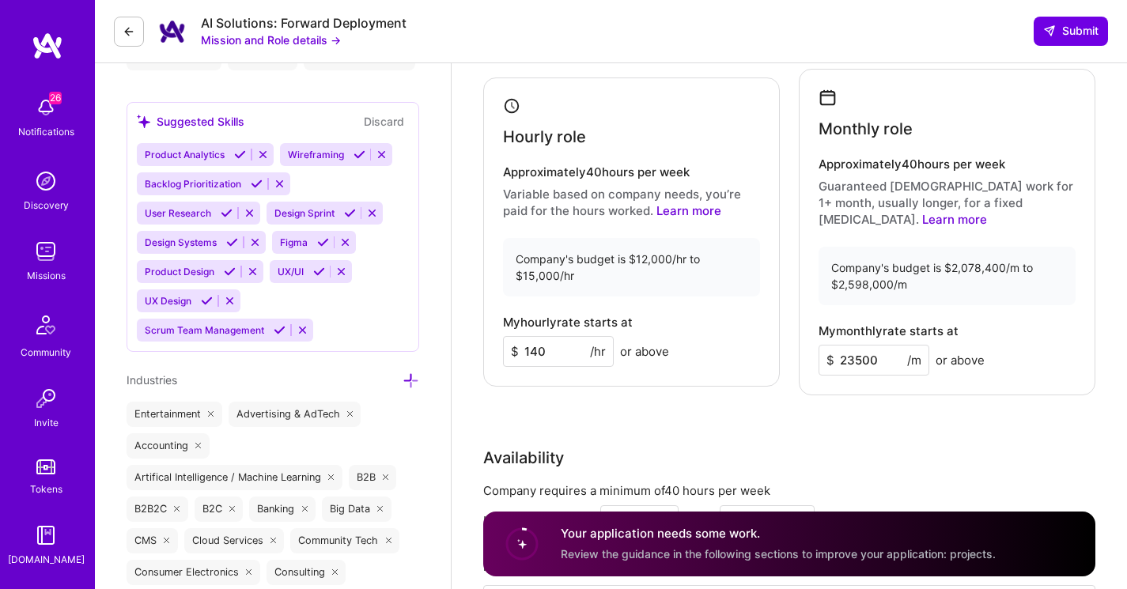
drag, startPoint x: 877, startPoint y: 363, endPoint x: 849, endPoint y: 364, distance: 28.5
click at [849, 364] on input "23500" at bounding box center [874, 360] width 111 height 31
type input "22500"
click at [706, 426] on div "Rate Your rate should reflect your skills, experience, role requirements, and m…" at bounding box center [789, 304] width 612 height 731
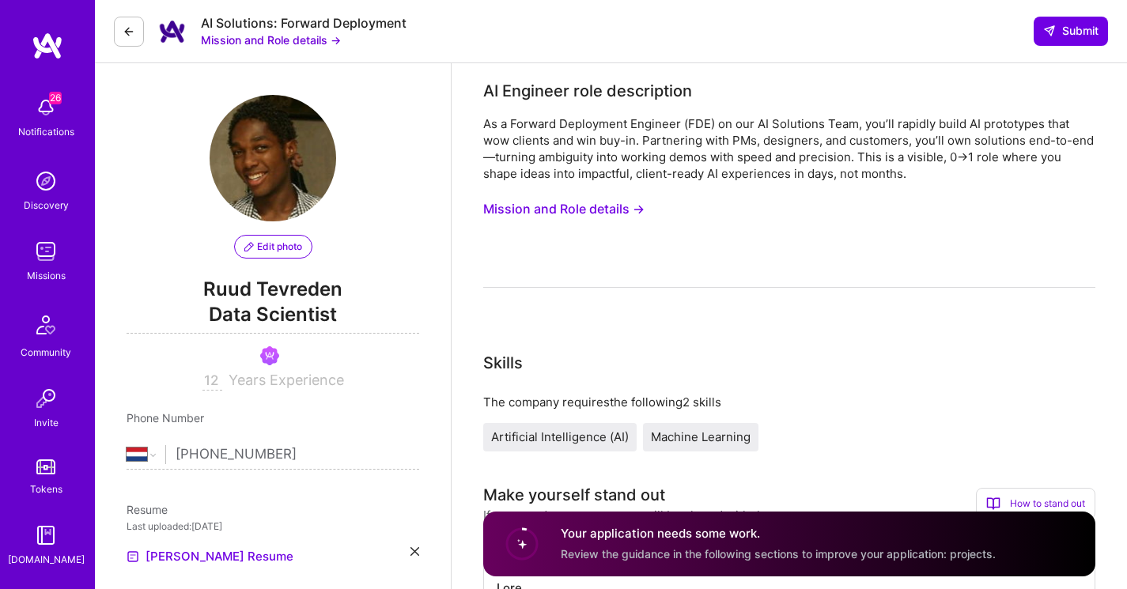
scroll to position [0, 0]
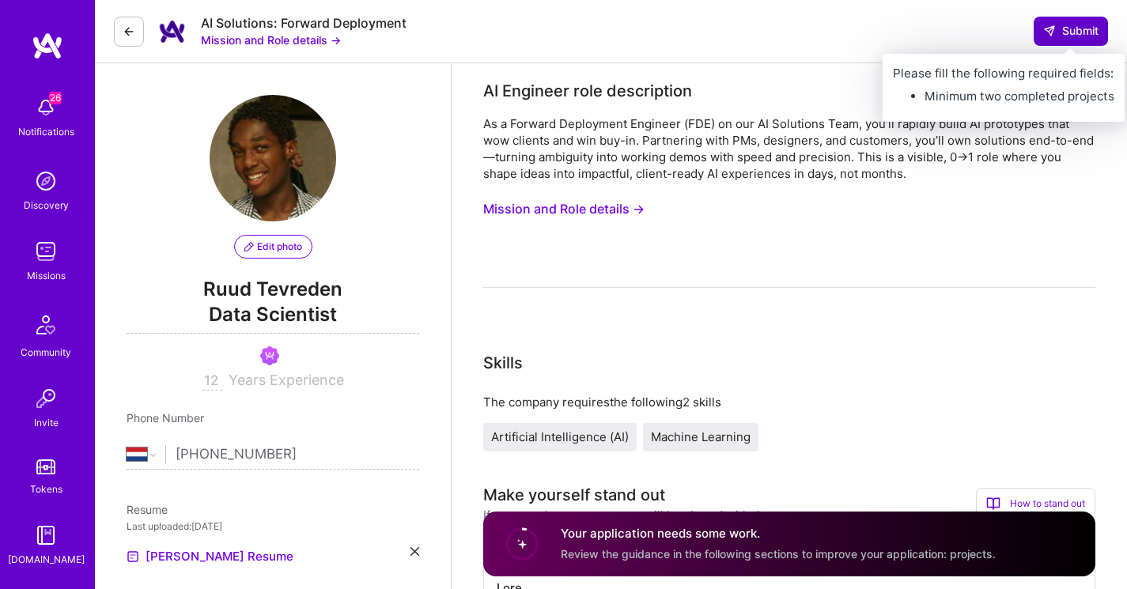
click at [1065, 24] on span "Submit" at bounding box center [1070, 31] width 55 height 16
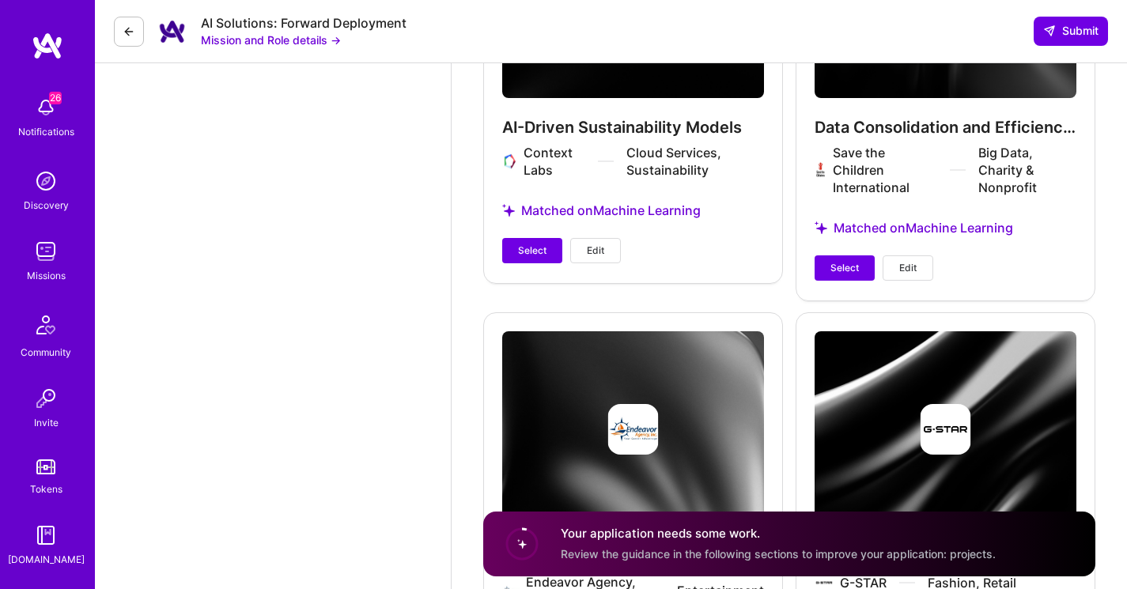
scroll to position [4765, 0]
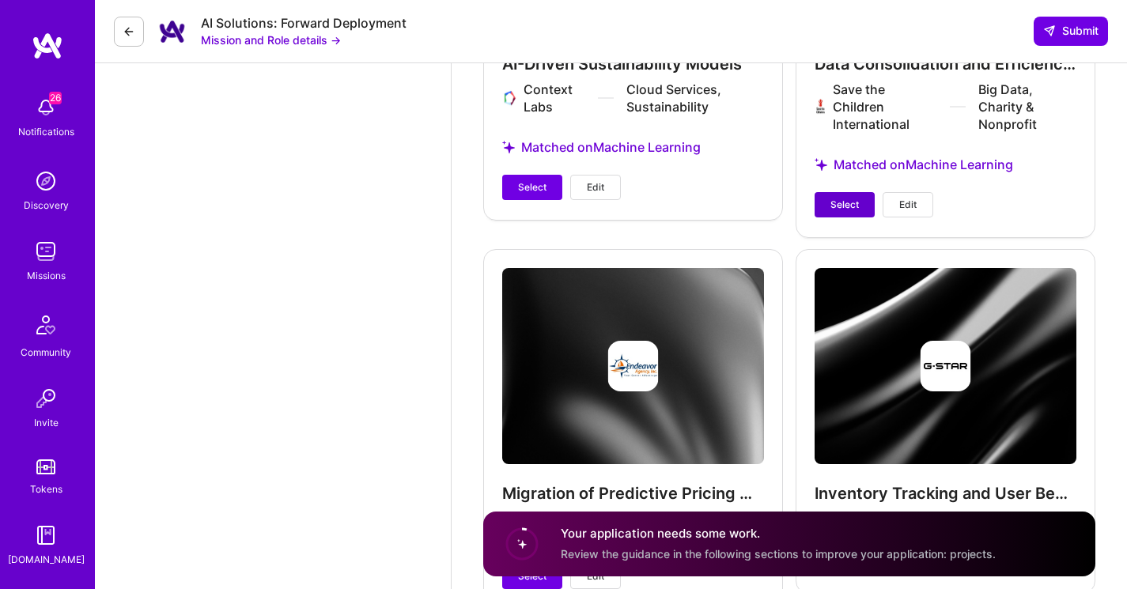
click at [834, 200] on span "Select" at bounding box center [844, 205] width 28 height 14
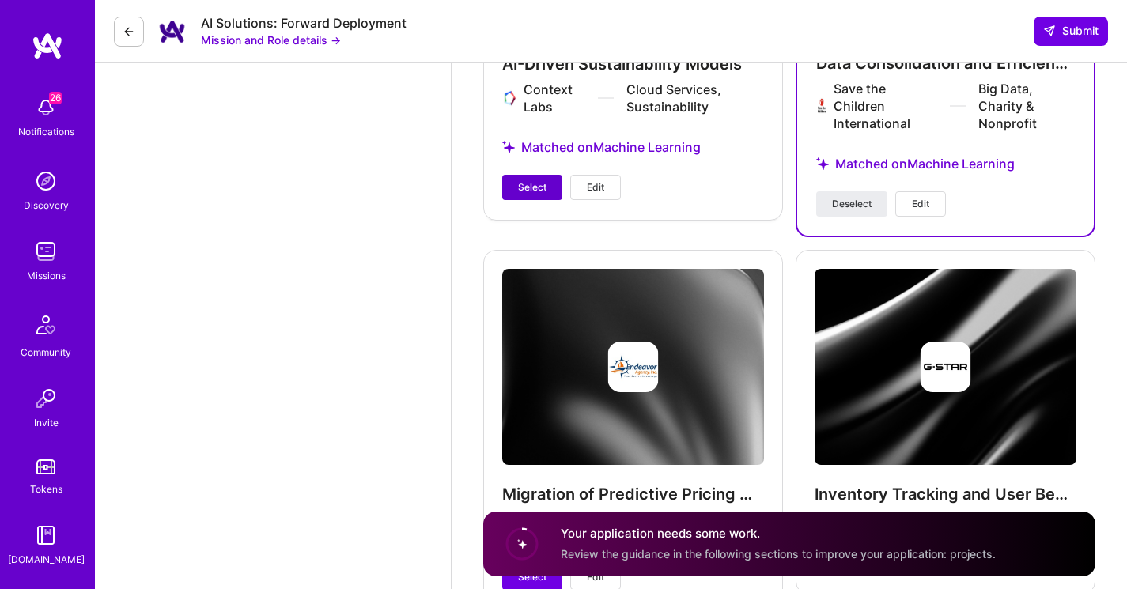
click at [533, 182] on span "Select" at bounding box center [532, 187] width 28 height 14
